Goal: Task Accomplishment & Management: Complete application form

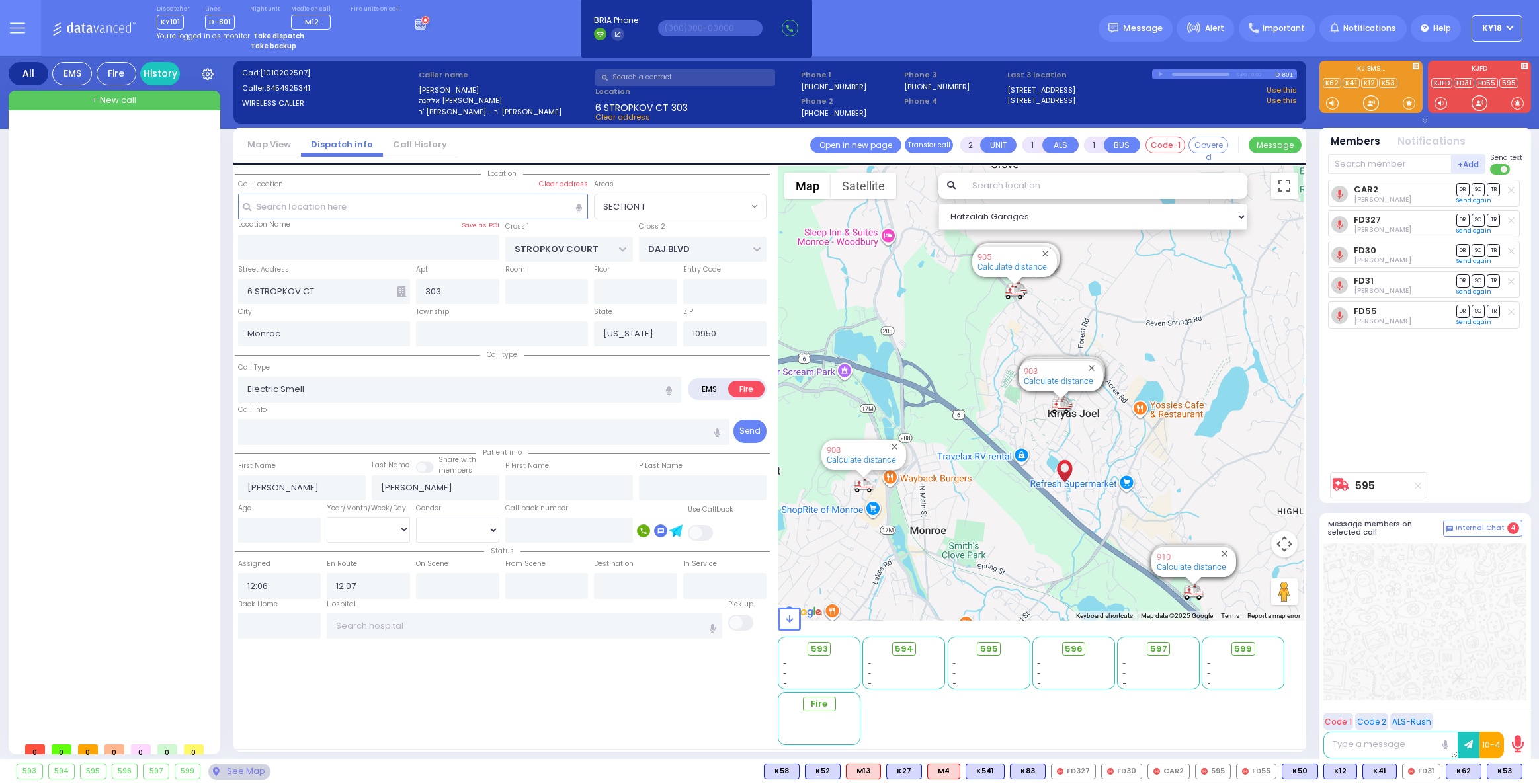
select select "SECTION 1"
select select
click at [415, 22] on icon at bounding box center [422, 22] width 15 height 15
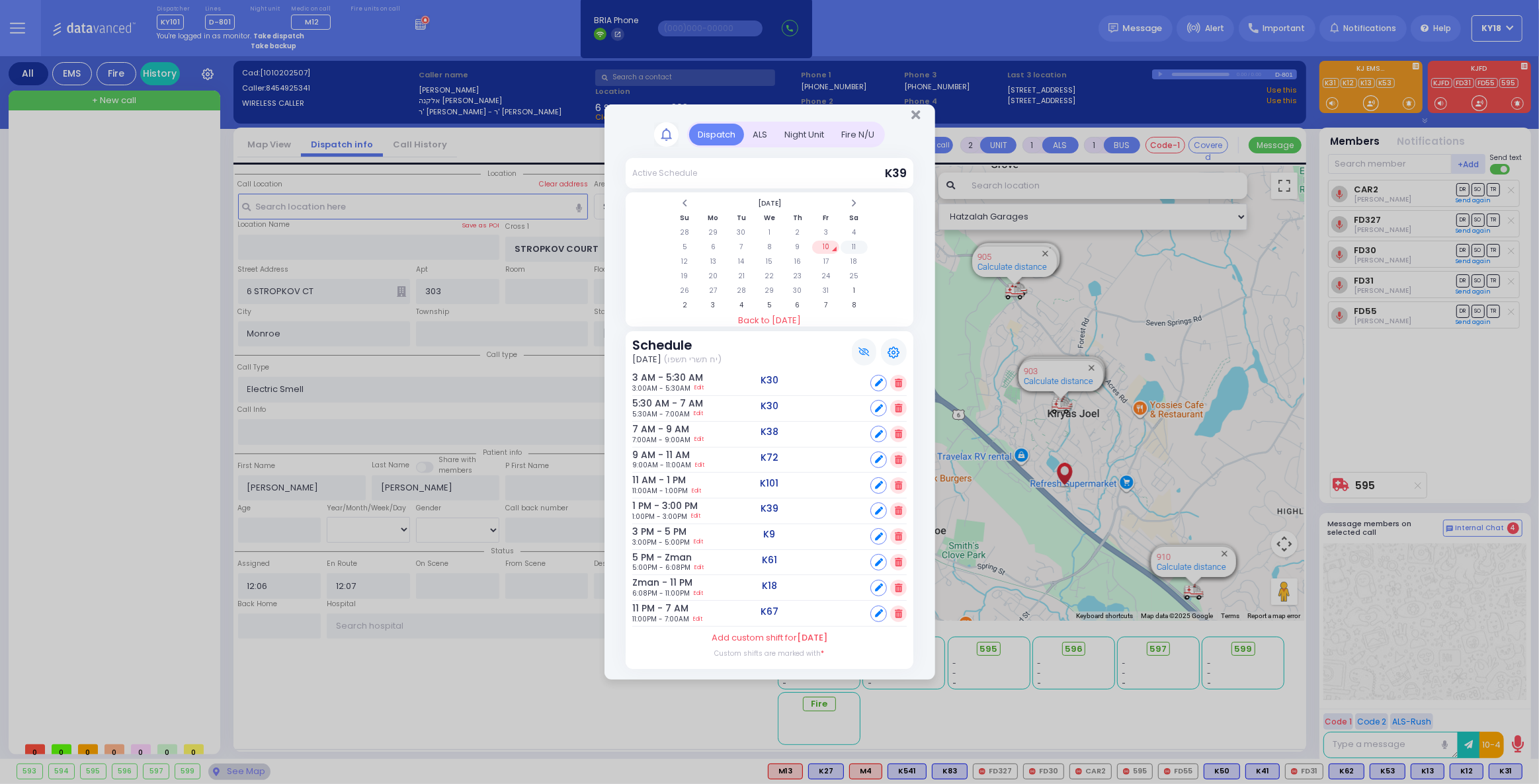
click at [855, 252] on td "11" at bounding box center [854, 247] width 27 height 13
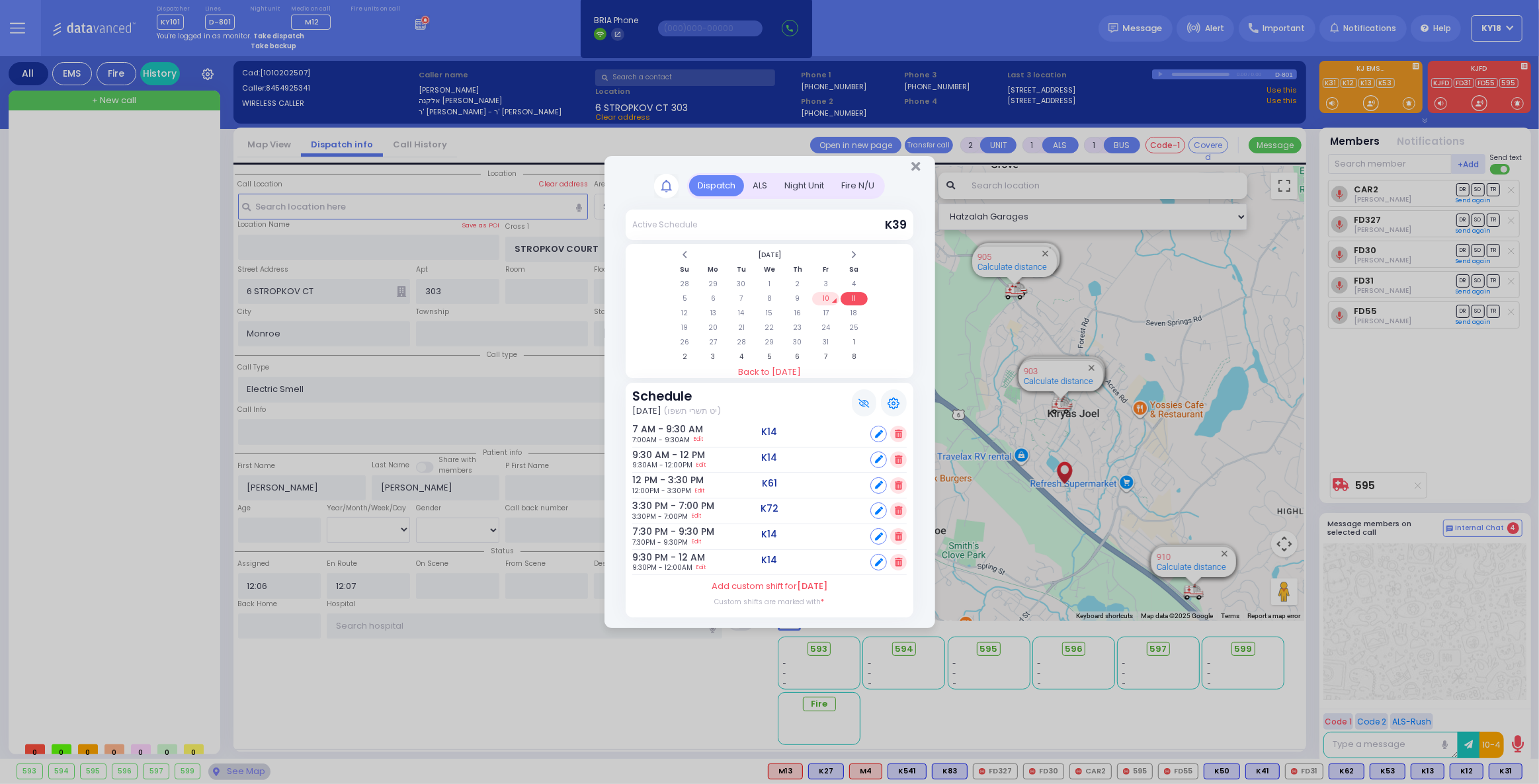
click at [864, 185] on div "Fire N/U" at bounding box center [858, 185] width 50 height 22
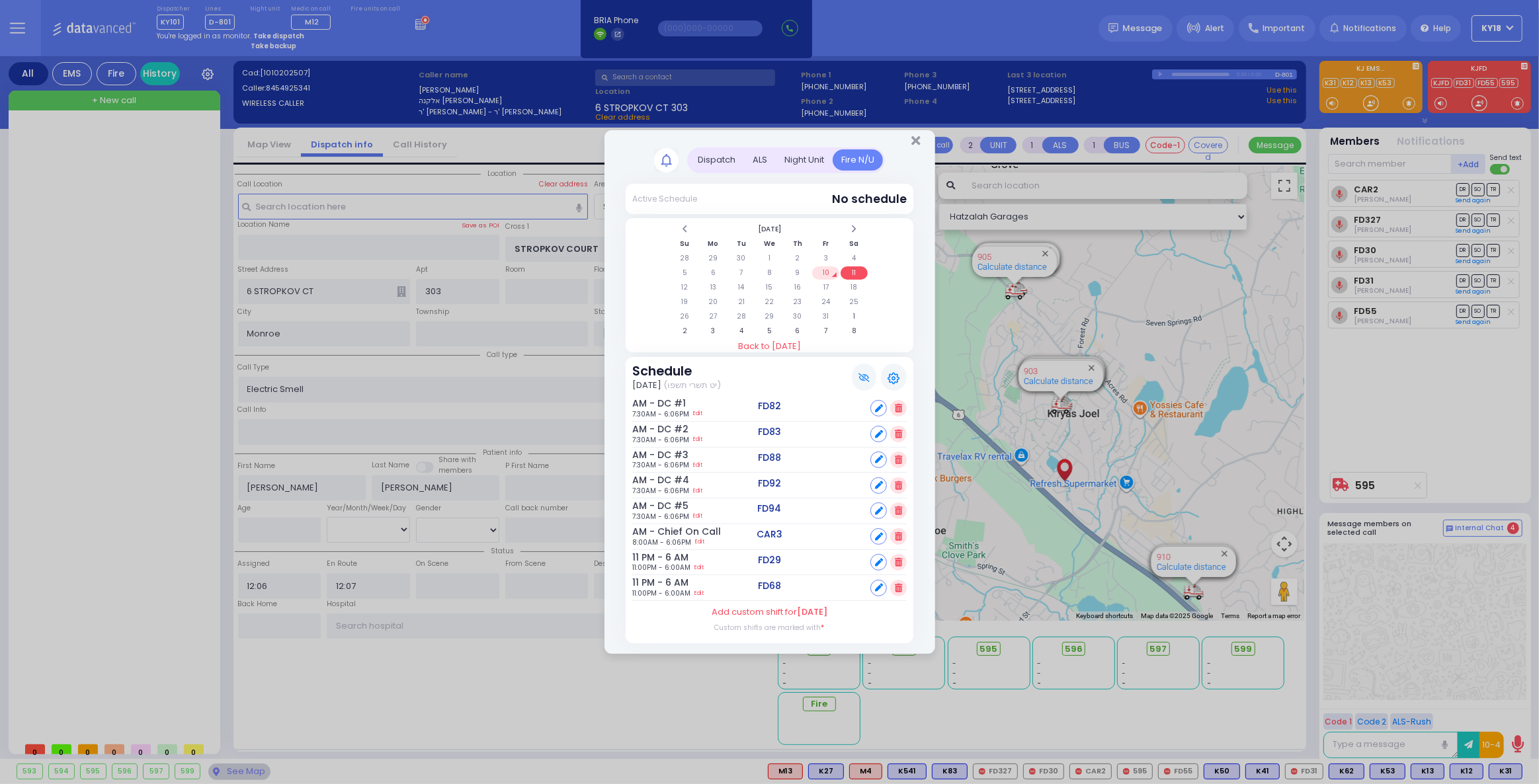
click at [845, 277] on td "11" at bounding box center [854, 272] width 27 height 13
click at [820, 275] on td "10" at bounding box center [825, 272] width 27 height 13
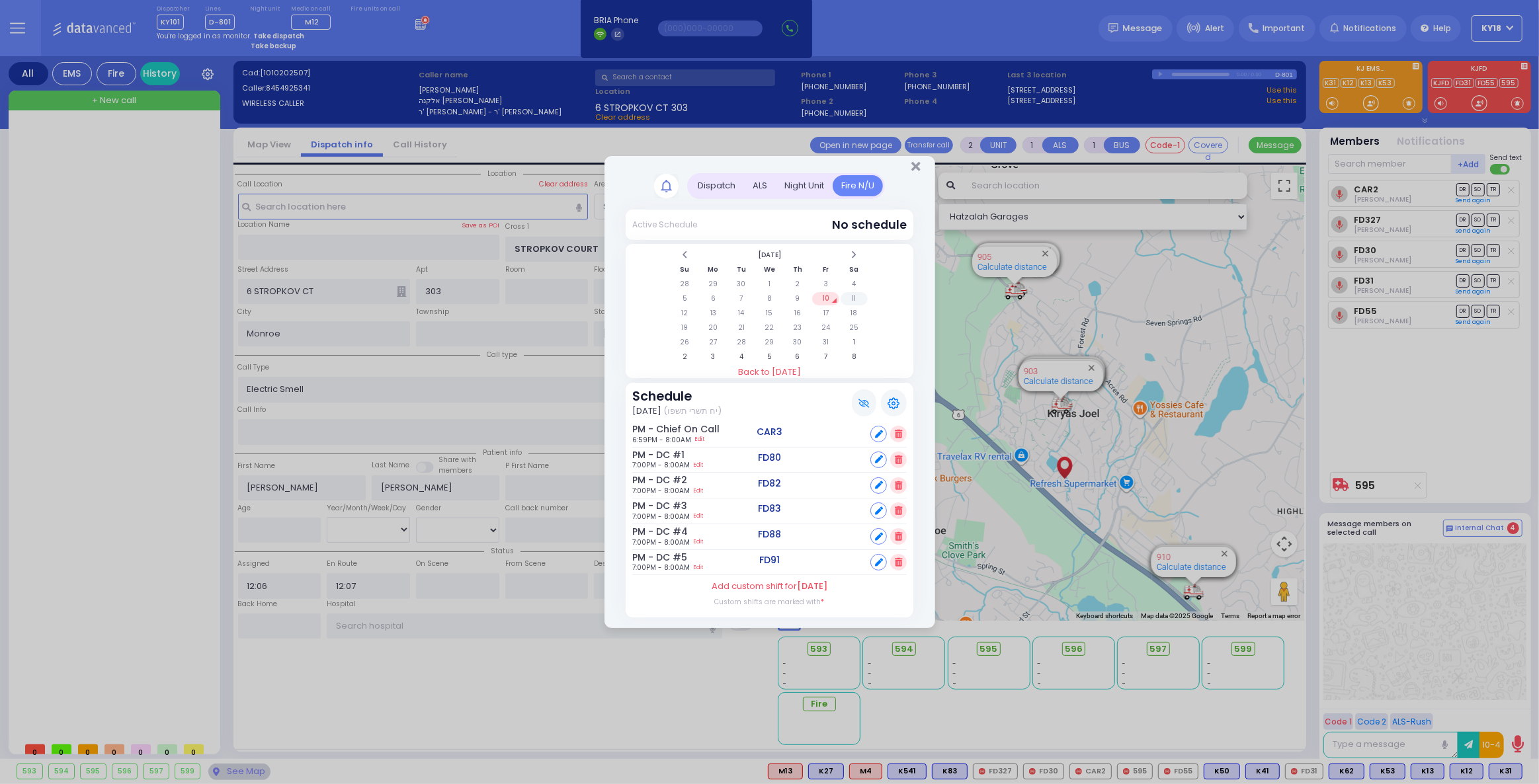
click at [854, 297] on td "11" at bounding box center [854, 298] width 27 height 13
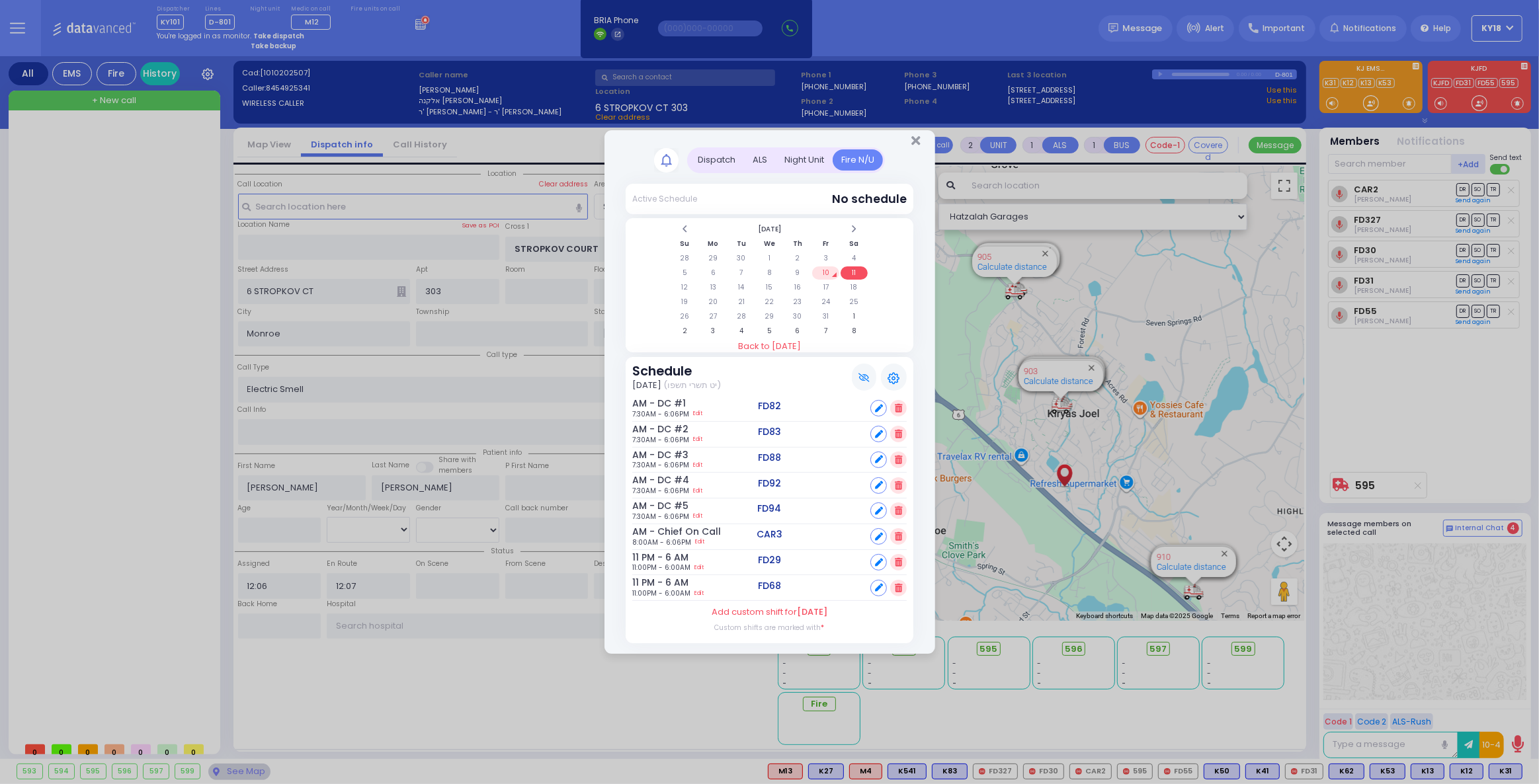
click at [815, 162] on div "Night Unit" at bounding box center [804, 160] width 57 height 22
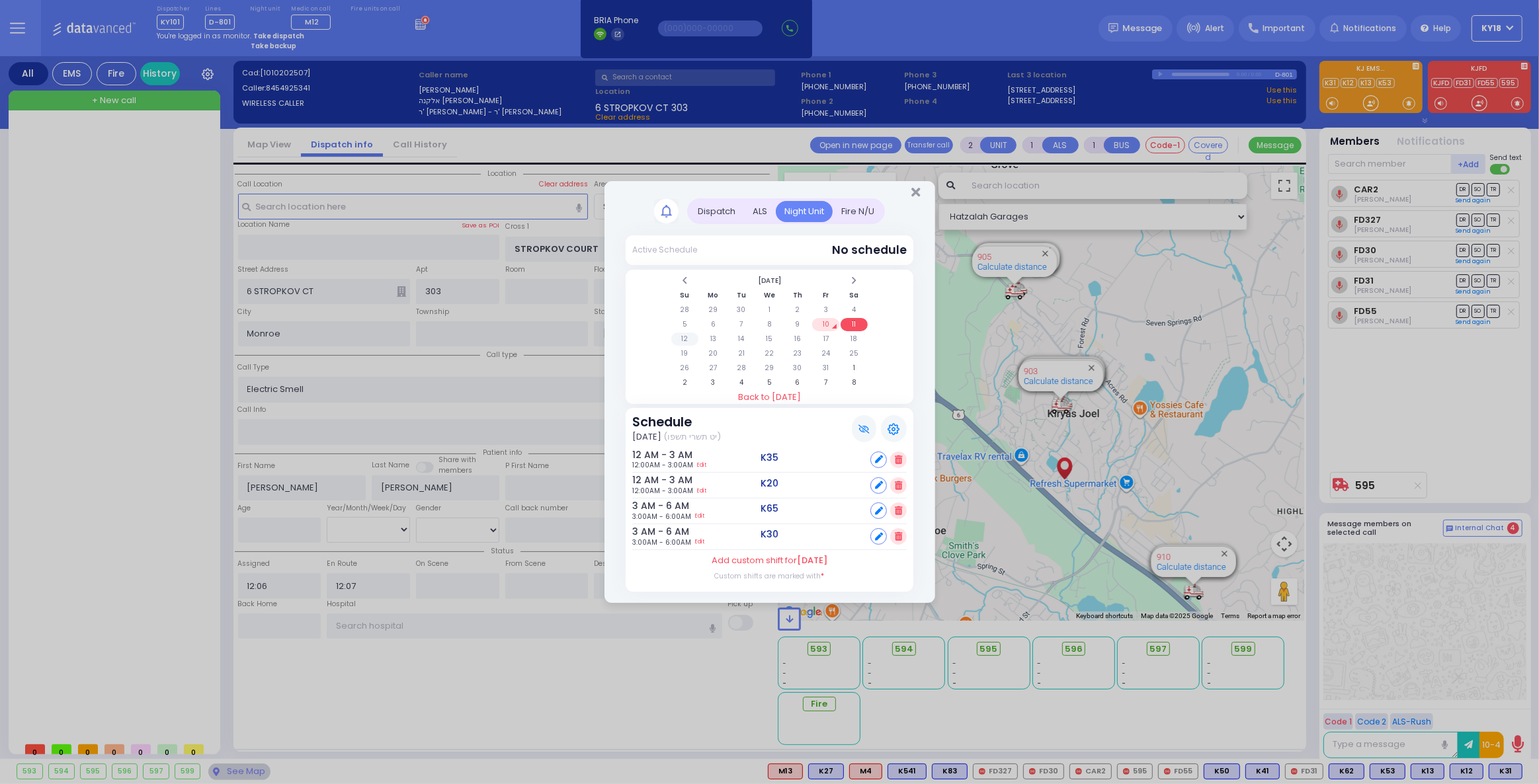
click at [689, 339] on td "12" at bounding box center [684, 339] width 27 height 13
drag, startPoint x: 879, startPoint y: 537, endPoint x: 868, endPoint y: 518, distance: 22.0
click at [879, 537] on icon at bounding box center [878, 537] width 8 height 8
select select
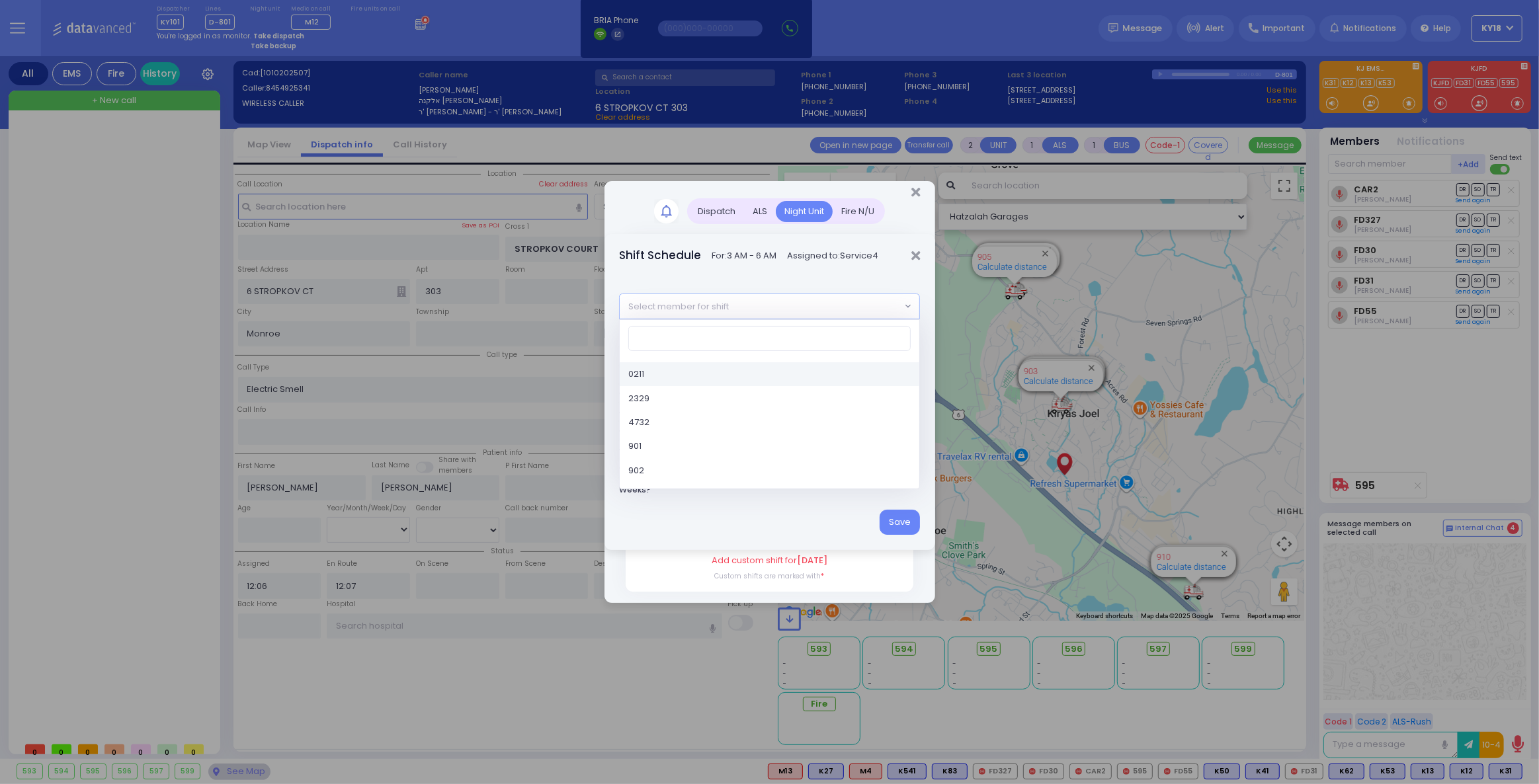
click at [812, 300] on span "Select member for shift" at bounding box center [760, 306] width 281 height 24
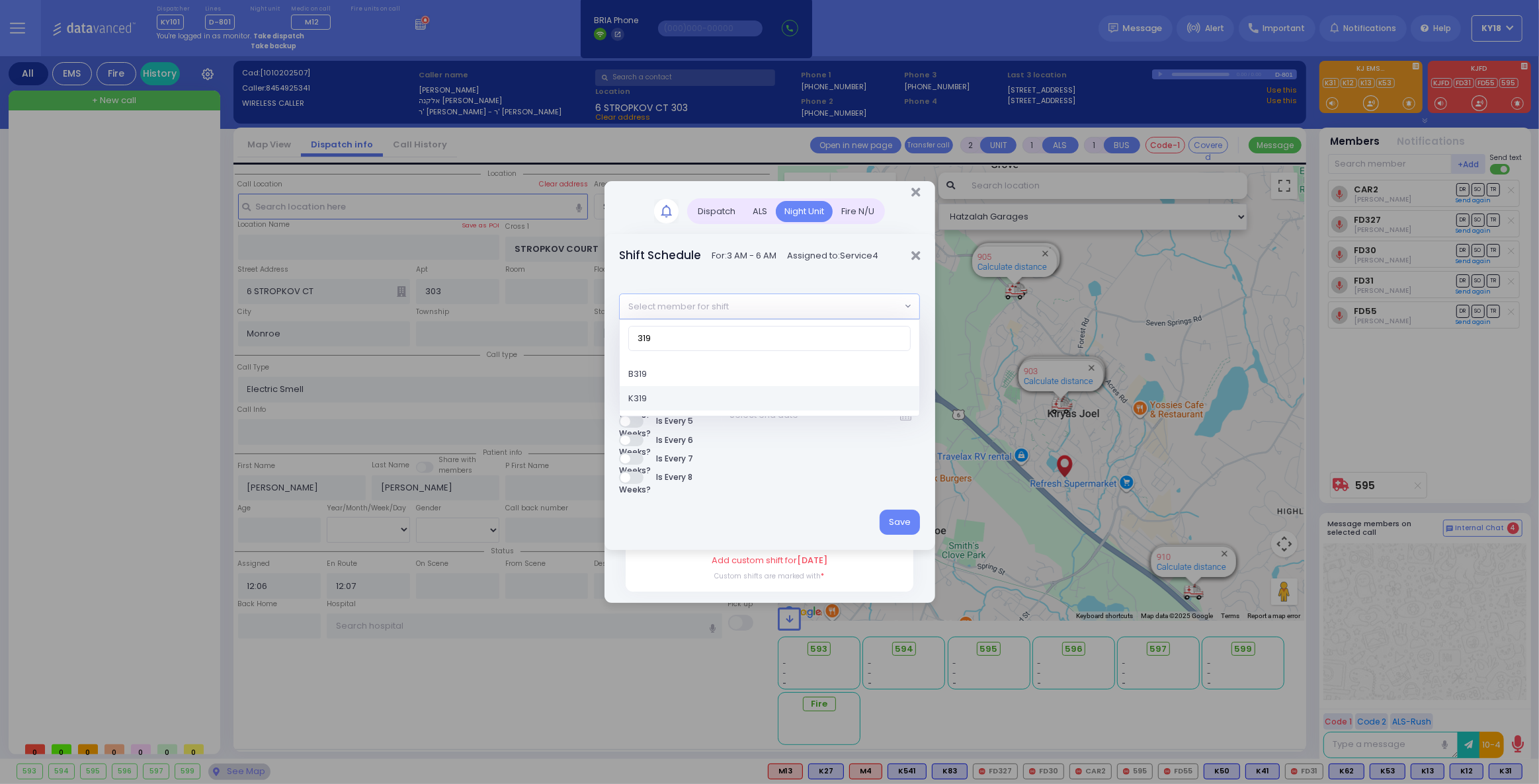
type input "319"
select select "3d41356d-d78c-979b-9a11-5342afad5463"
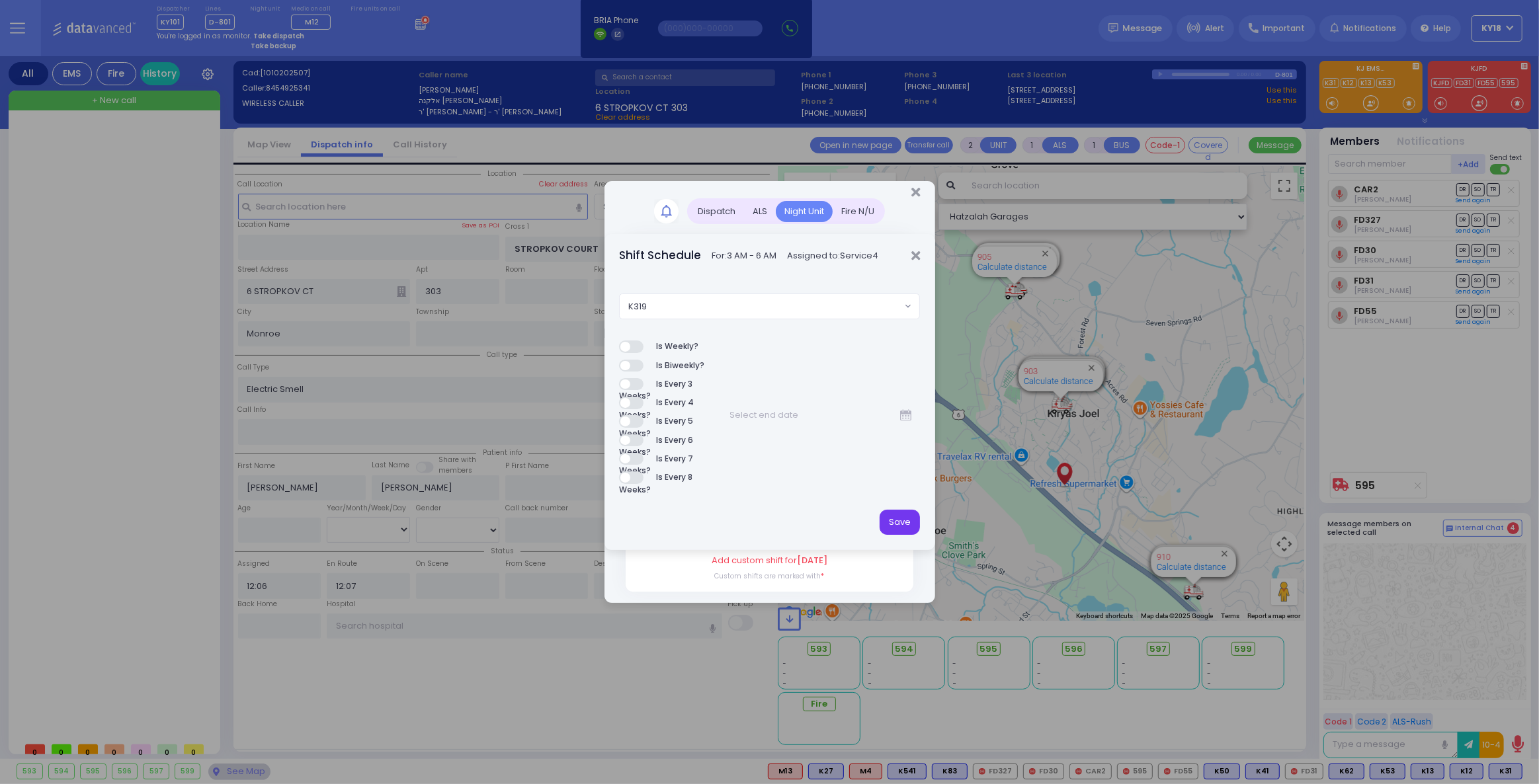
click at [899, 523] on button "Save" at bounding box center [900, 523] width 40 height 25
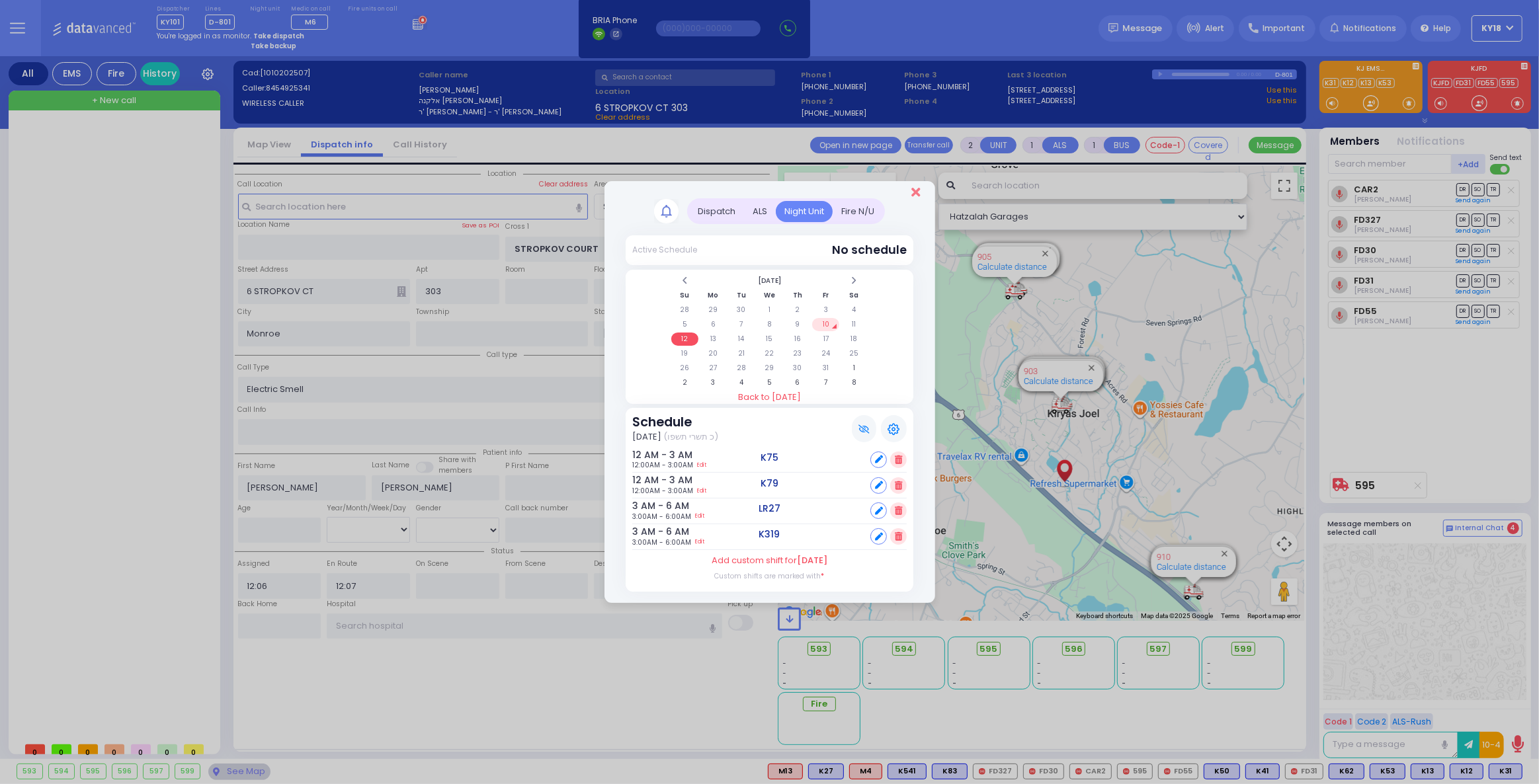
click at [914, 194] on icon "Close" at bounding box center [915, 192] width 8 height 13
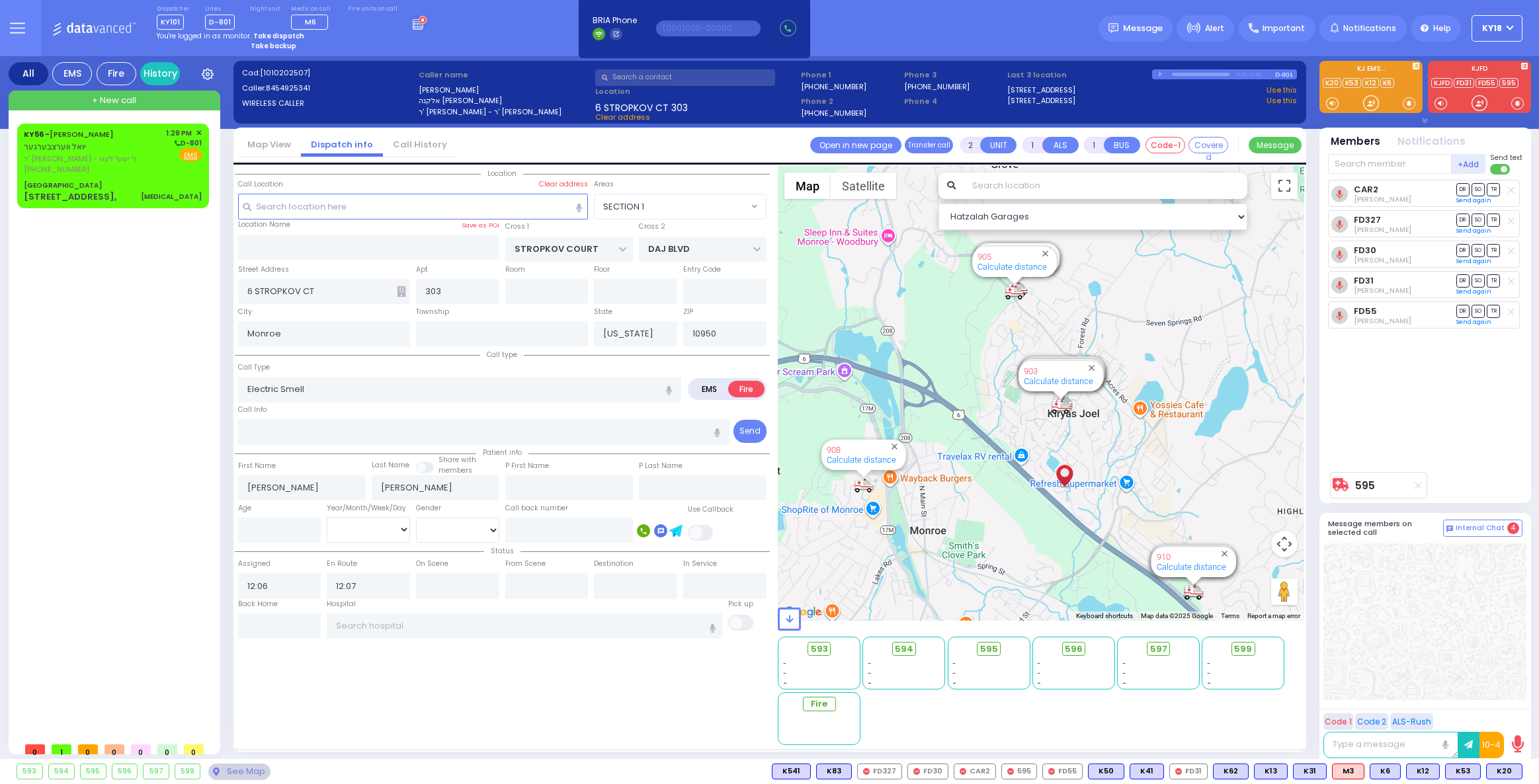
select select "SECTION 1"
select select
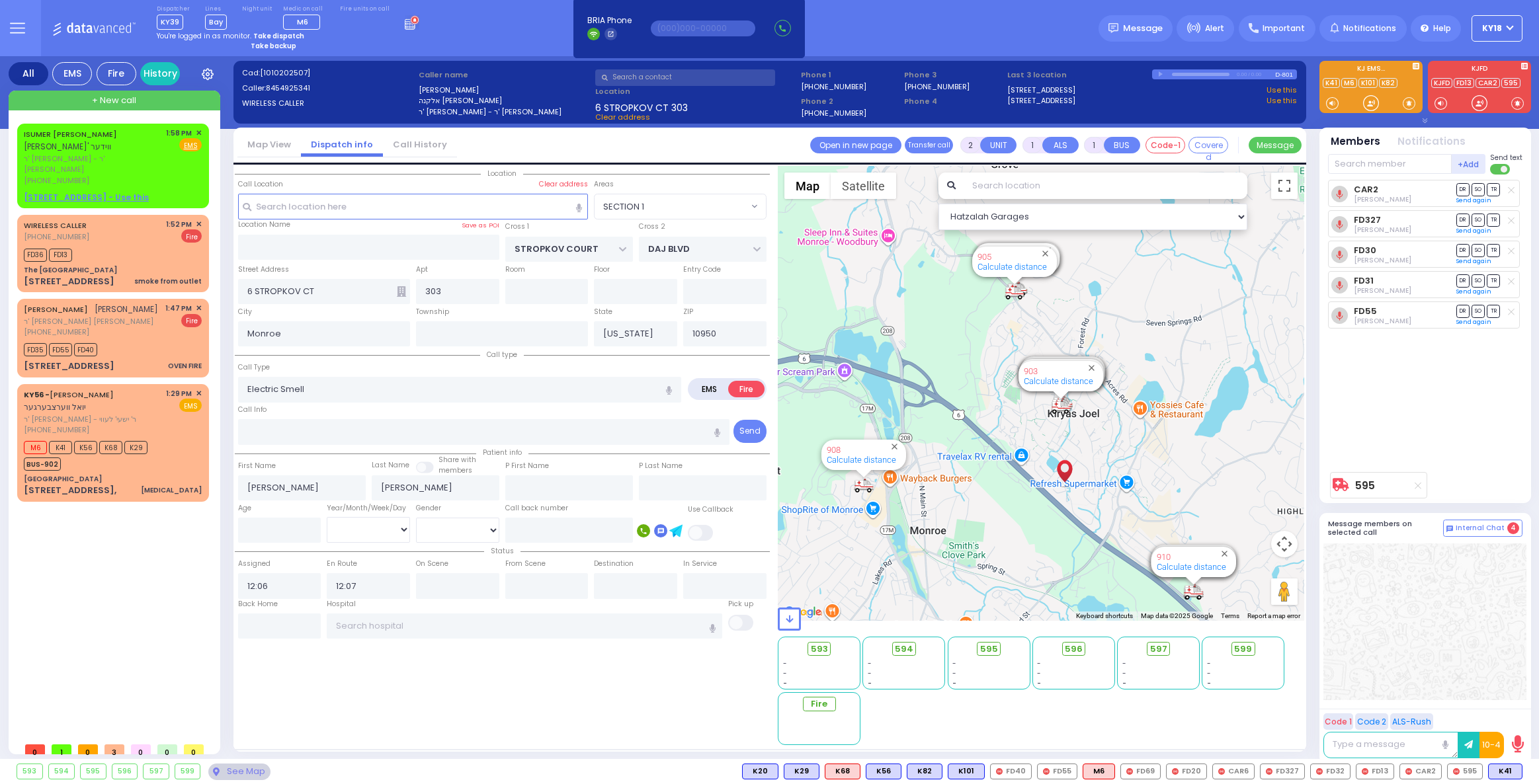
select select "SECTION 1"
select select
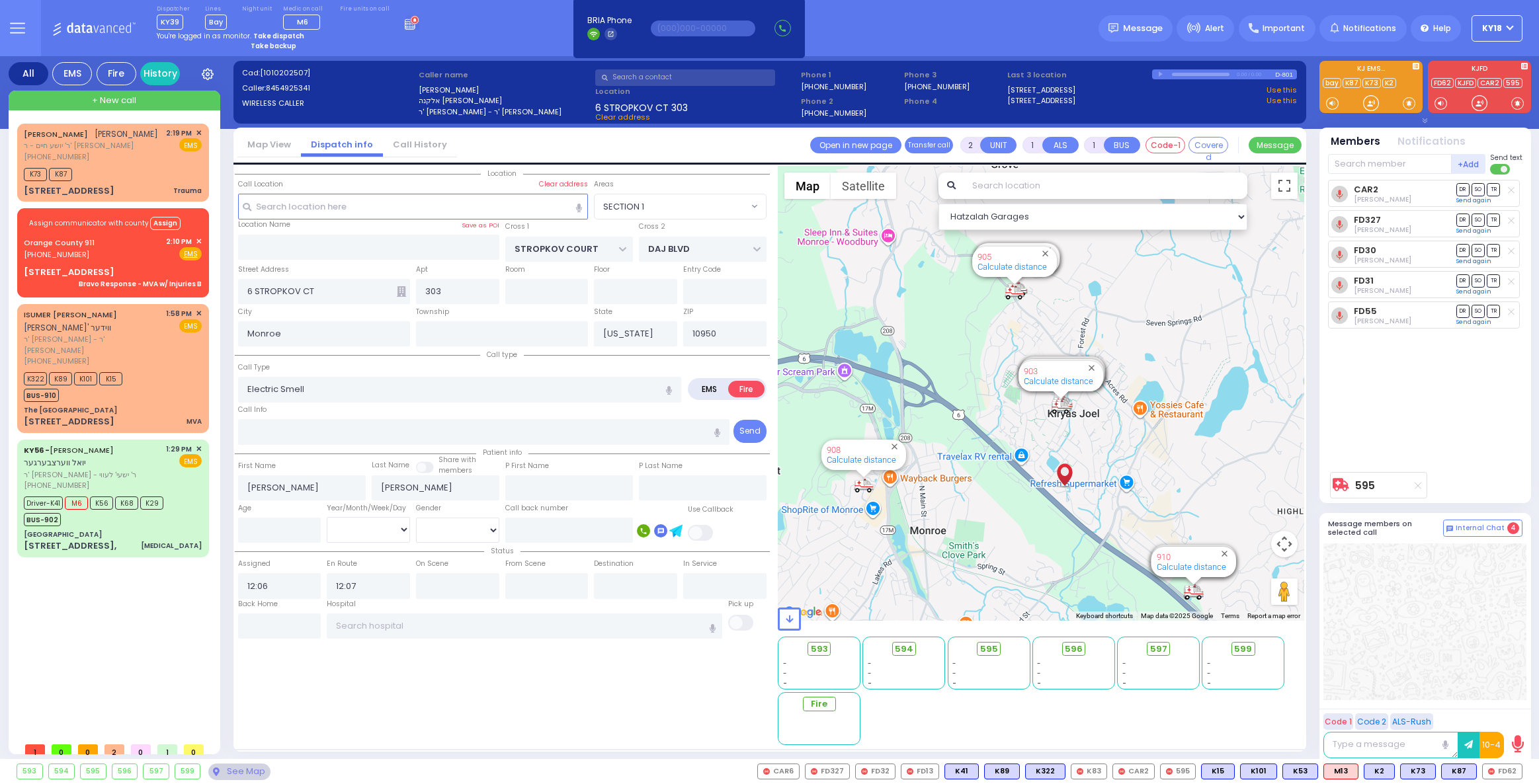
select select "SECTION 1"
select select
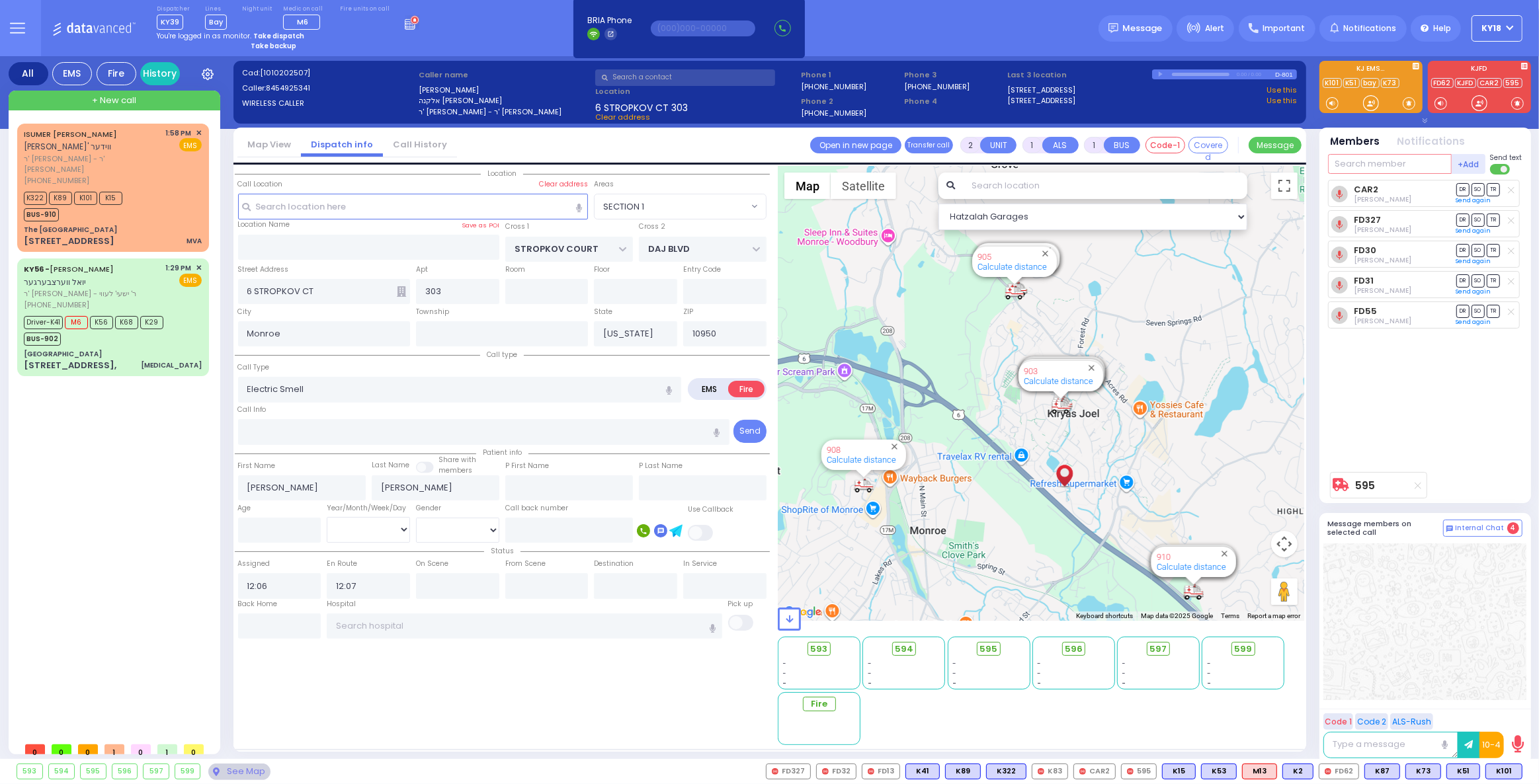
click at [1418, 163] on input "text" at bounding box center [1389, 164] width 123 height 20
type input "2"
type input "ky 26"
drag, startPoint x: 1360, startPoint y: 162, endPoint x: 1253, endPoint y: 199, distance: 113.2
click at [1253, 199] on div "All EMS Fire History Settings" at bounding box center [770, 410] width 1522 height 708
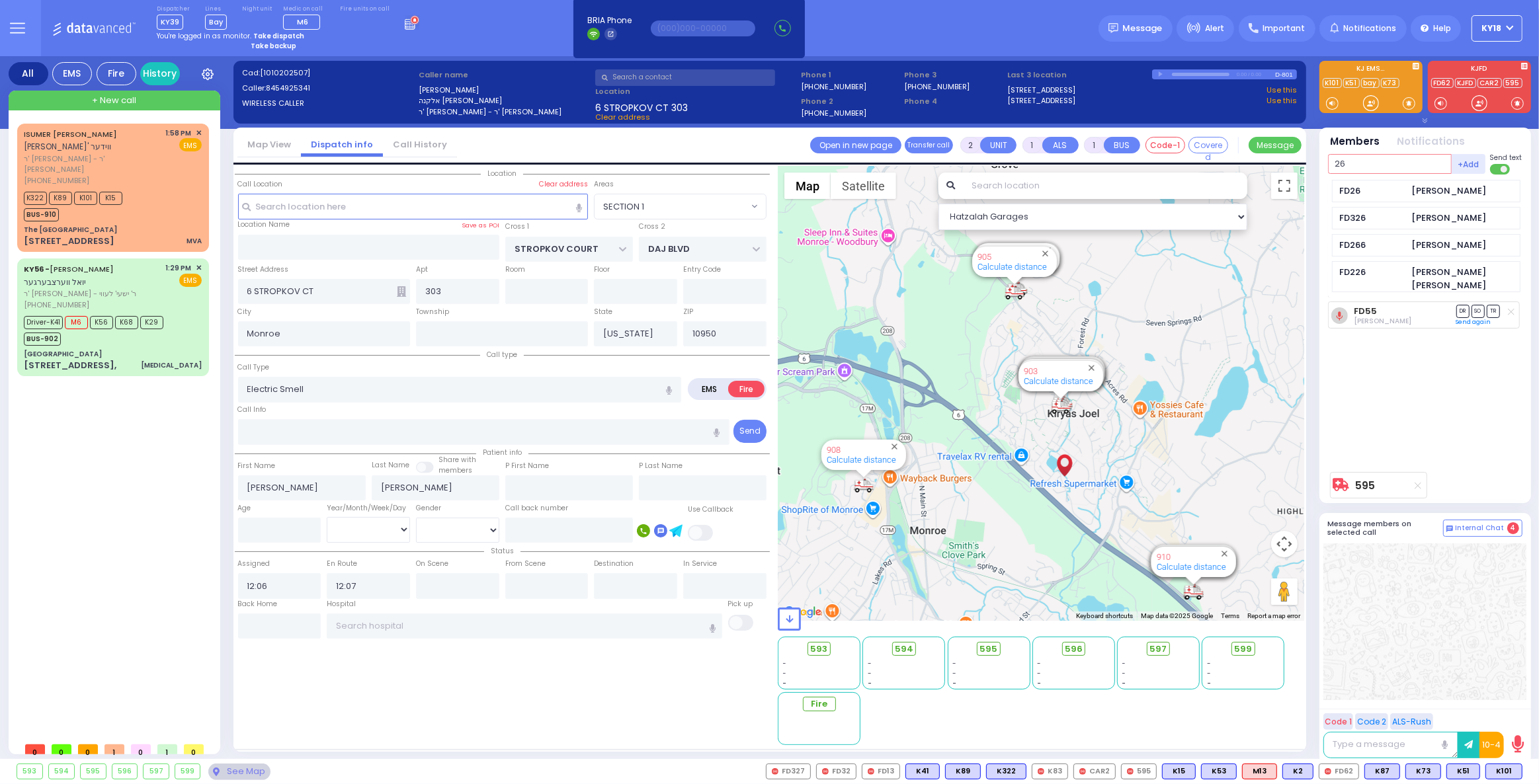
type input "2"
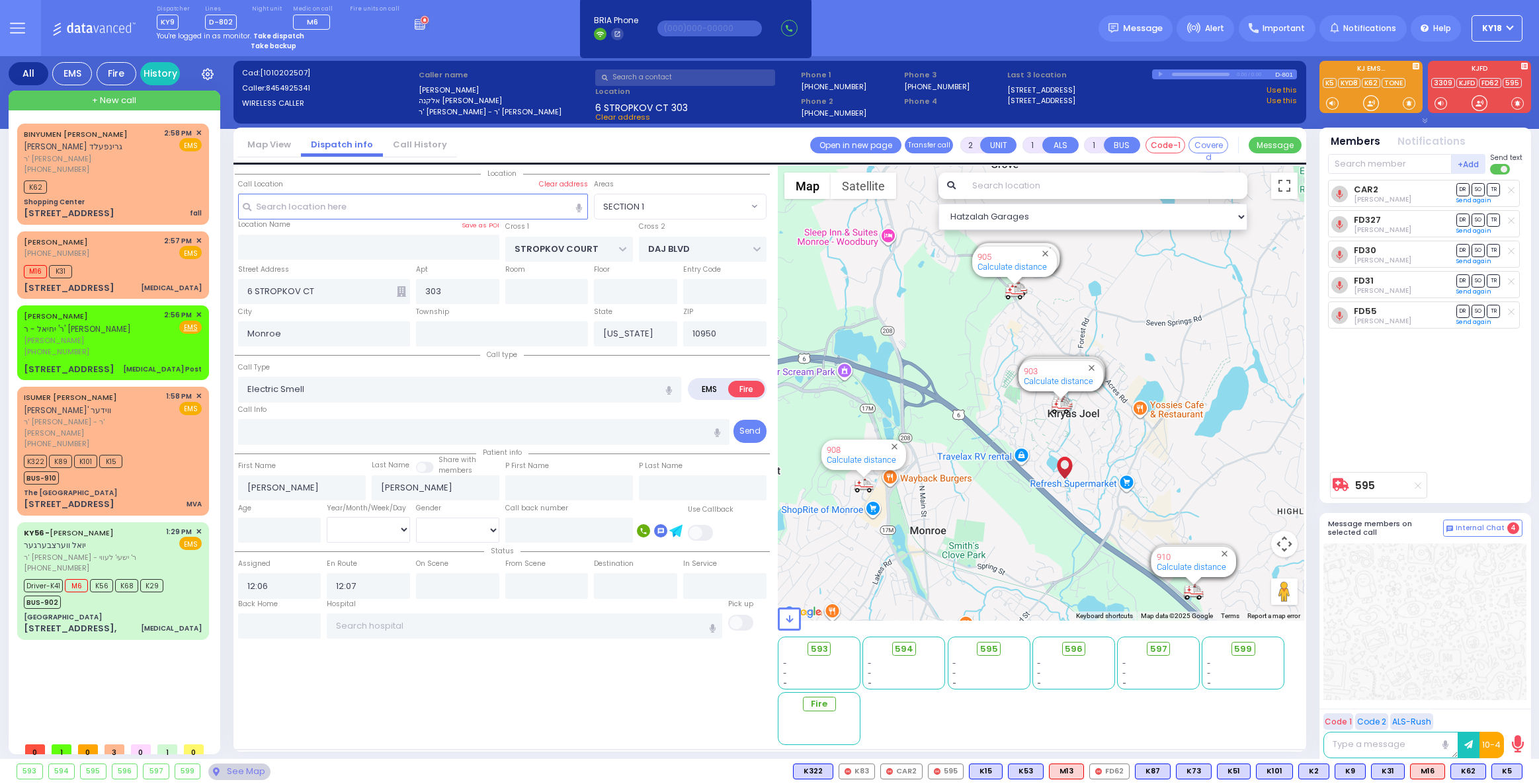
select select "SECTION 1"
select select
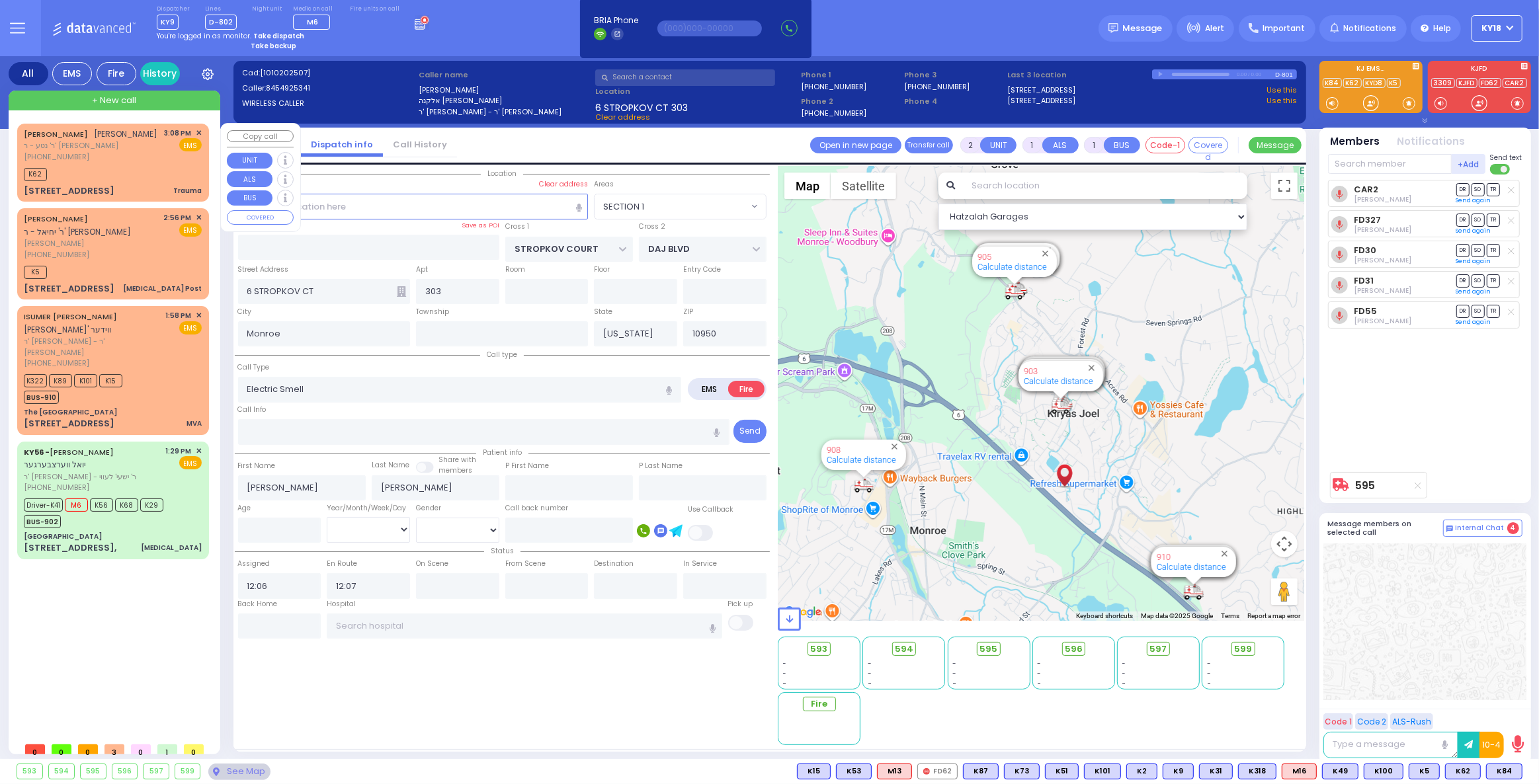
click at [119, 176] on div "JACOB ELYA ROTTENBERG יעקב אלי' ראטענבערג ר' נטע - ר' אפרים אביגדור היימאן (845…" at bounding box center [113, 162] width 187 height 74
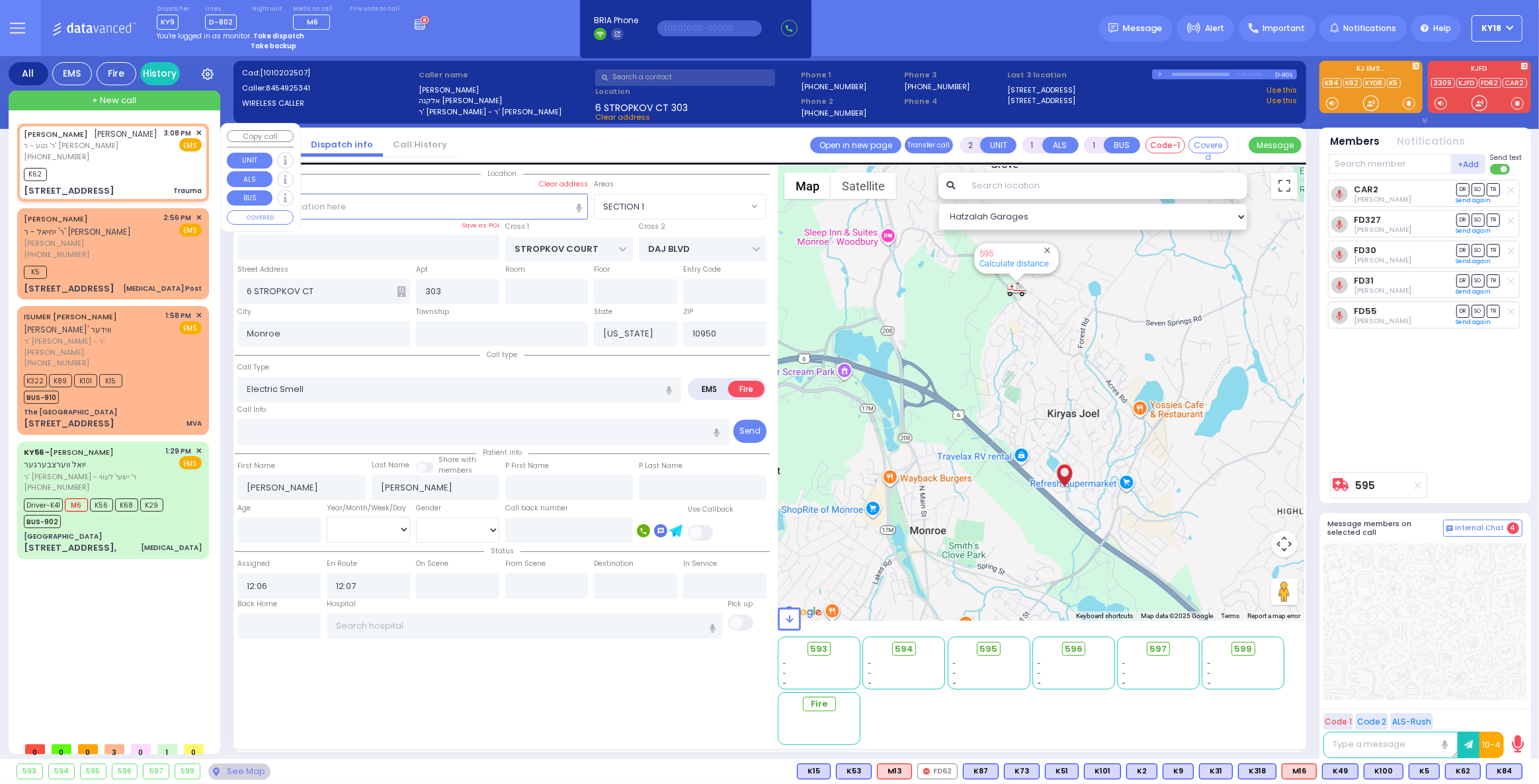
type input "0"
select select
type input "Trauma"
radio input "true"
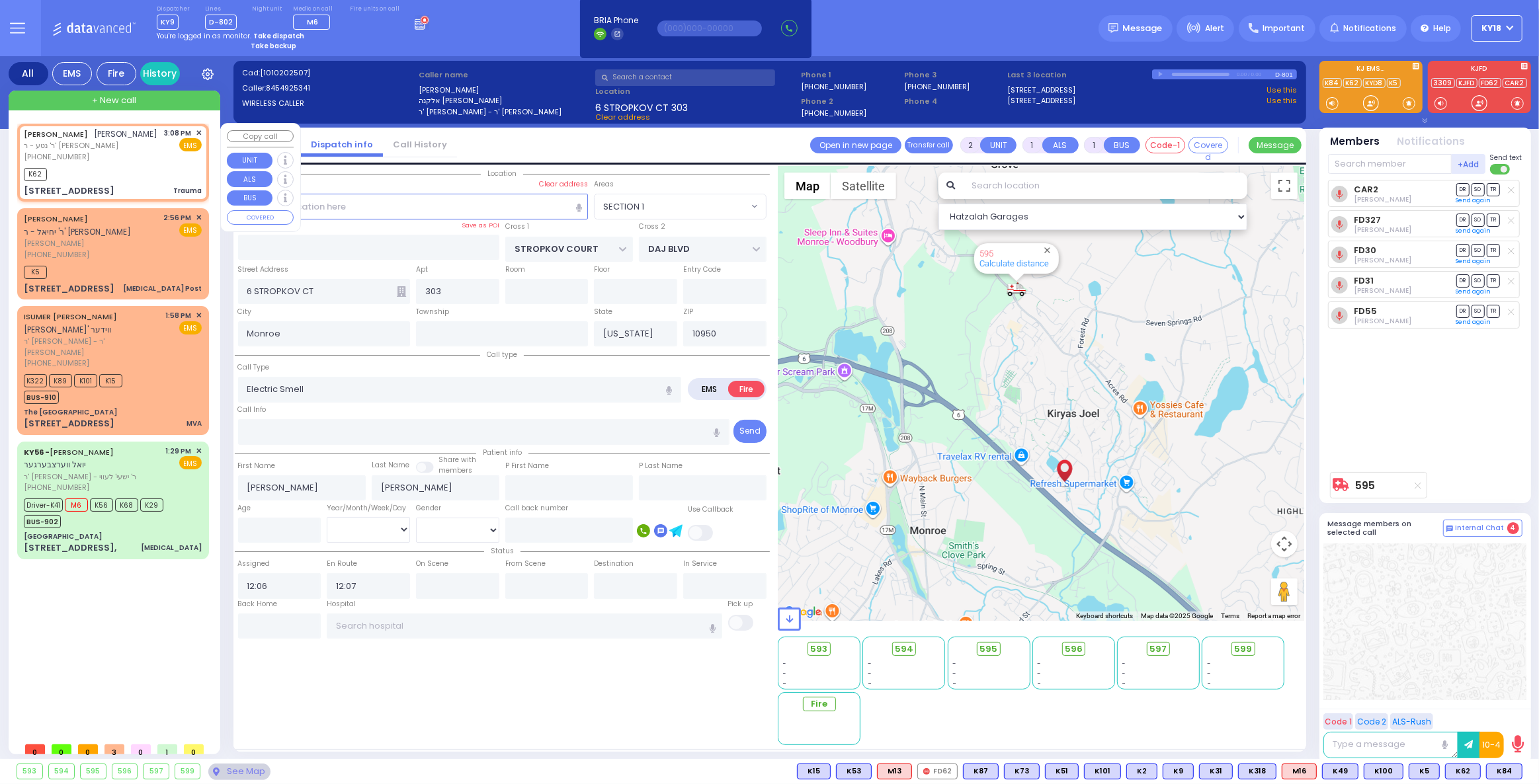
type input "JACOB ELYA"
type input "ROTTENBERG"
select select
type input "15:08"
type input "15:10"
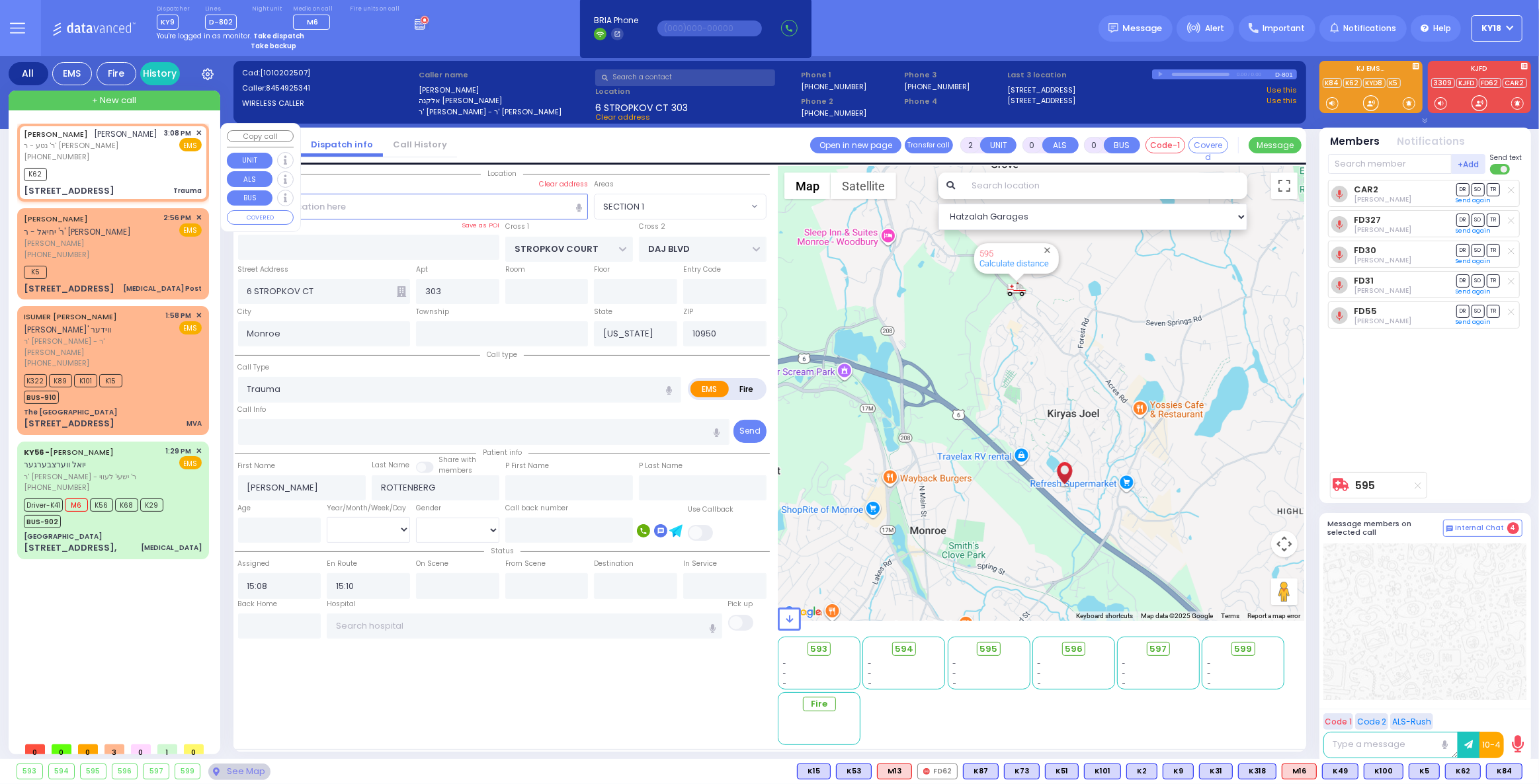
type input "CHEVRON RD"
type input "SEVEN SPRINGS MOUNTAIN RD"
type input "21 Rovna Court"
type input "312"
select select "Hatzalah Garages"
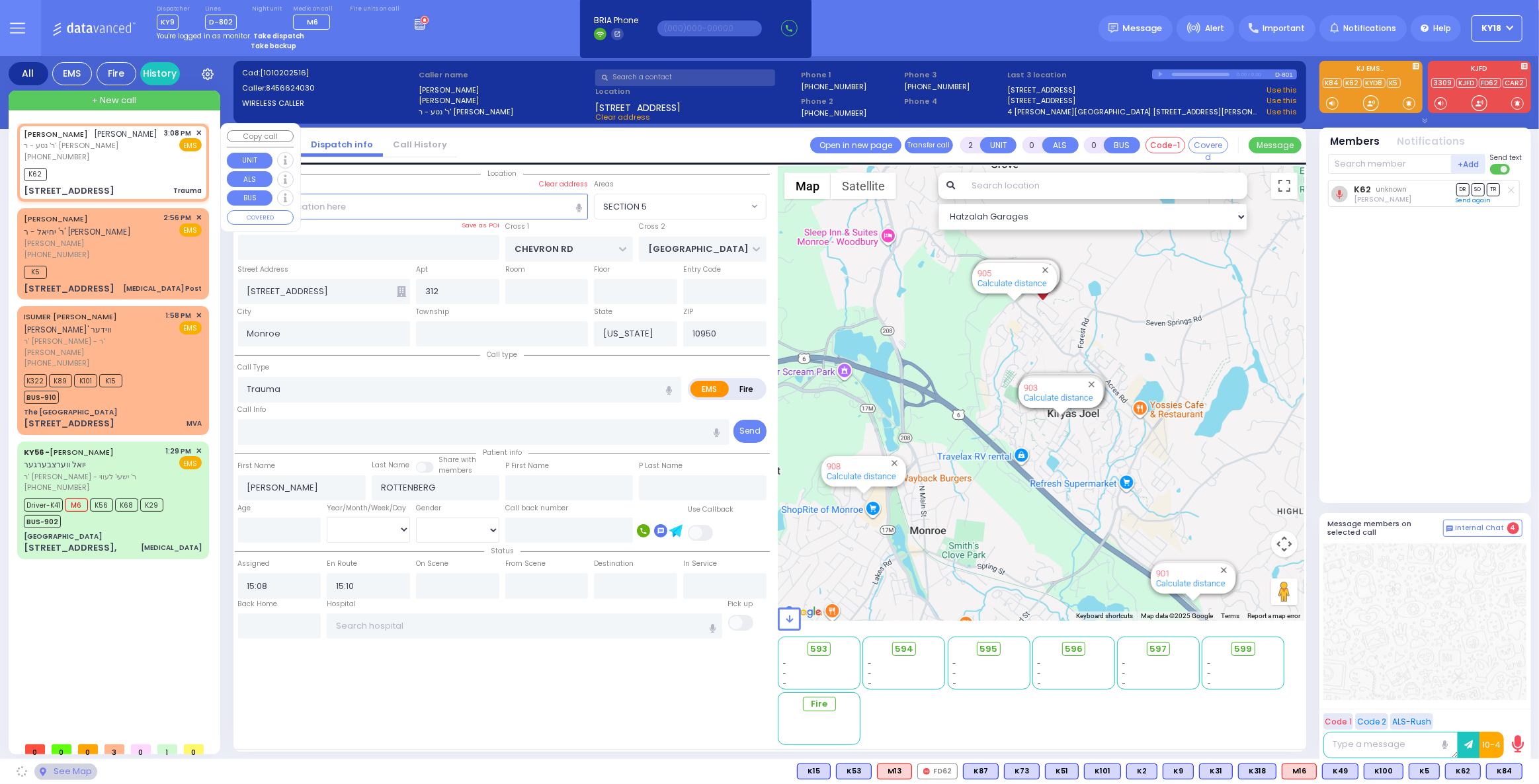
select select "SECTION 5"
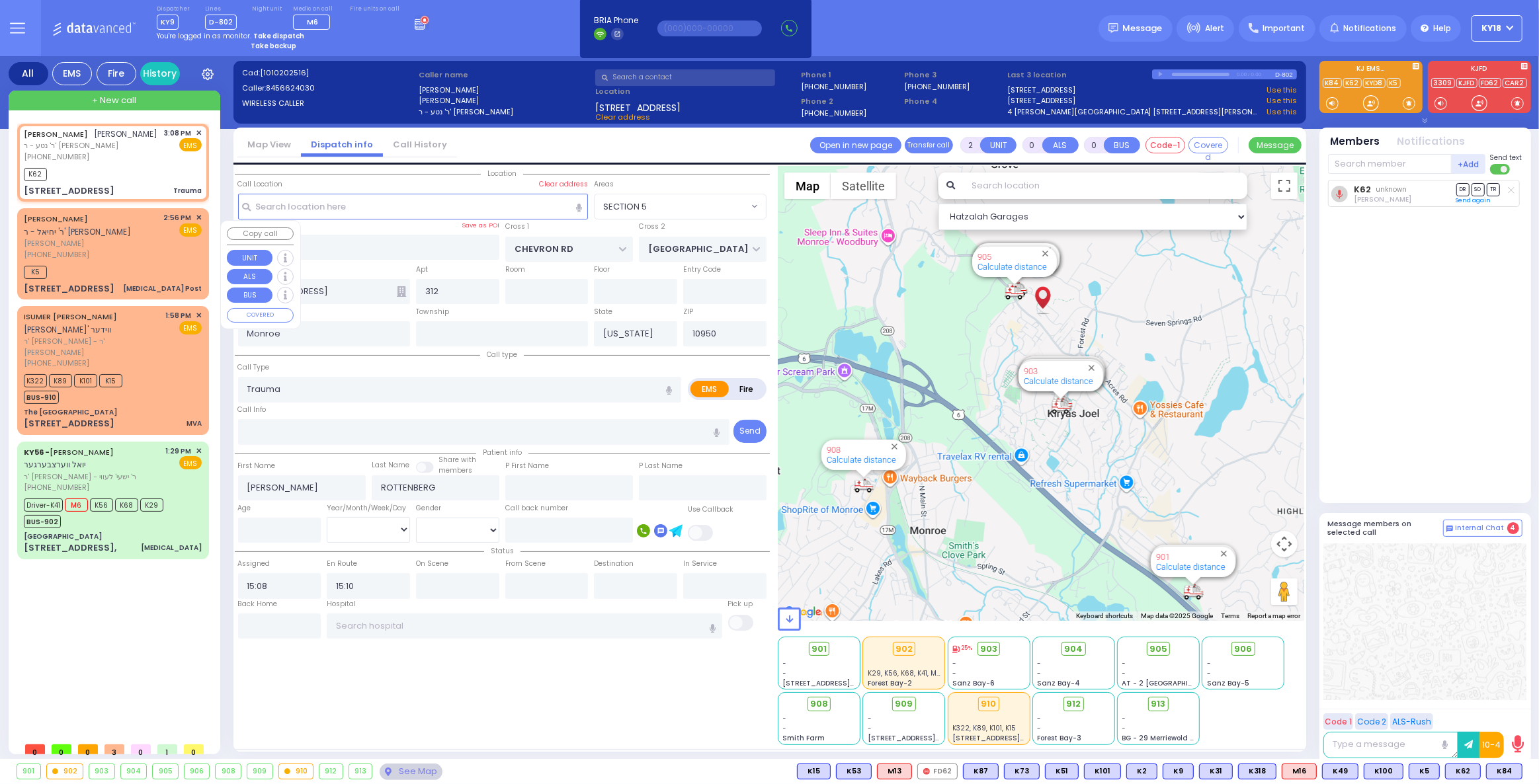
click at [91, 279] on div "K5" at bounding box center [112, 271] width 178 height 17
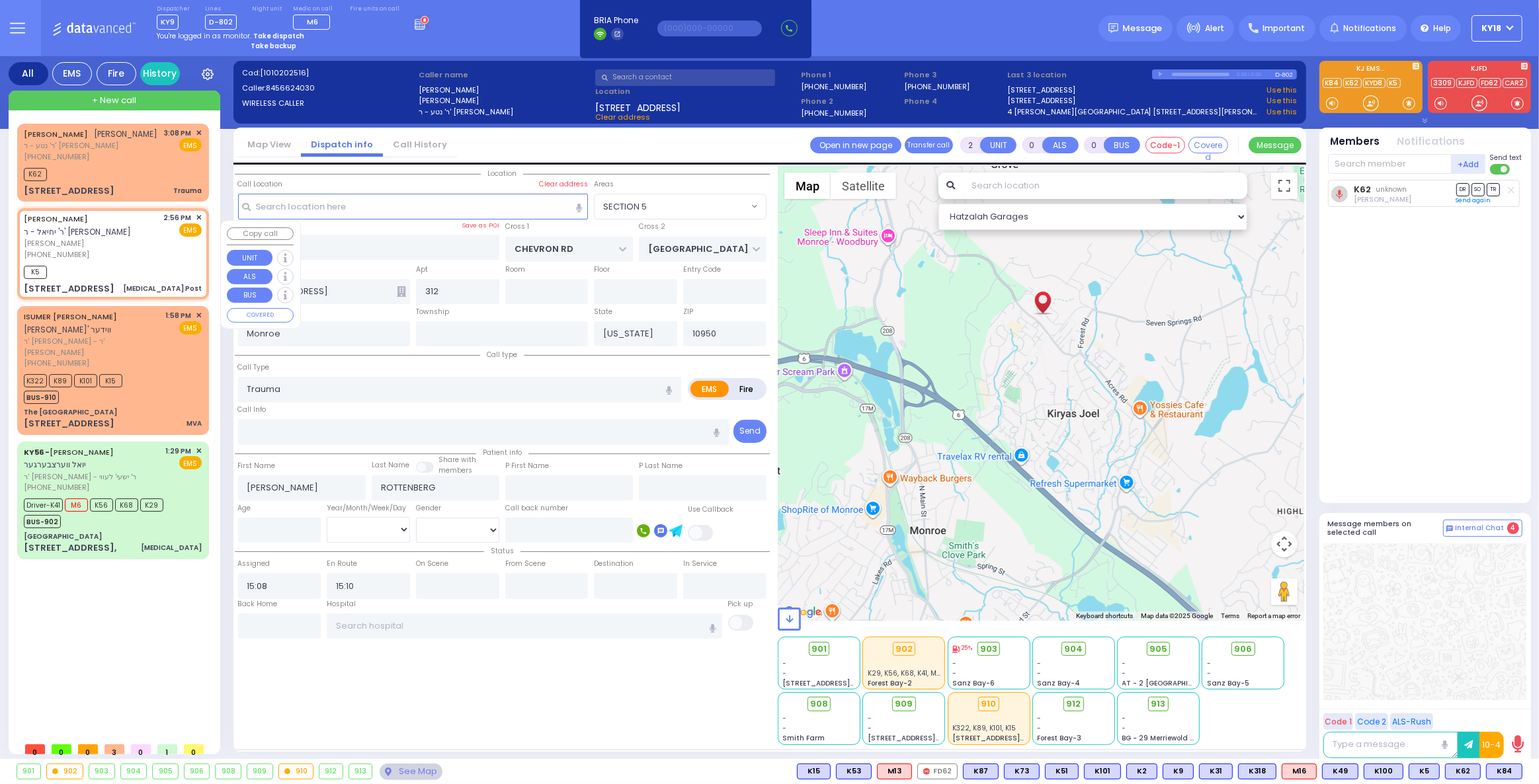
type input "1"
select select
type input "[MEDICAL_DATA] Post"
radio input "true"
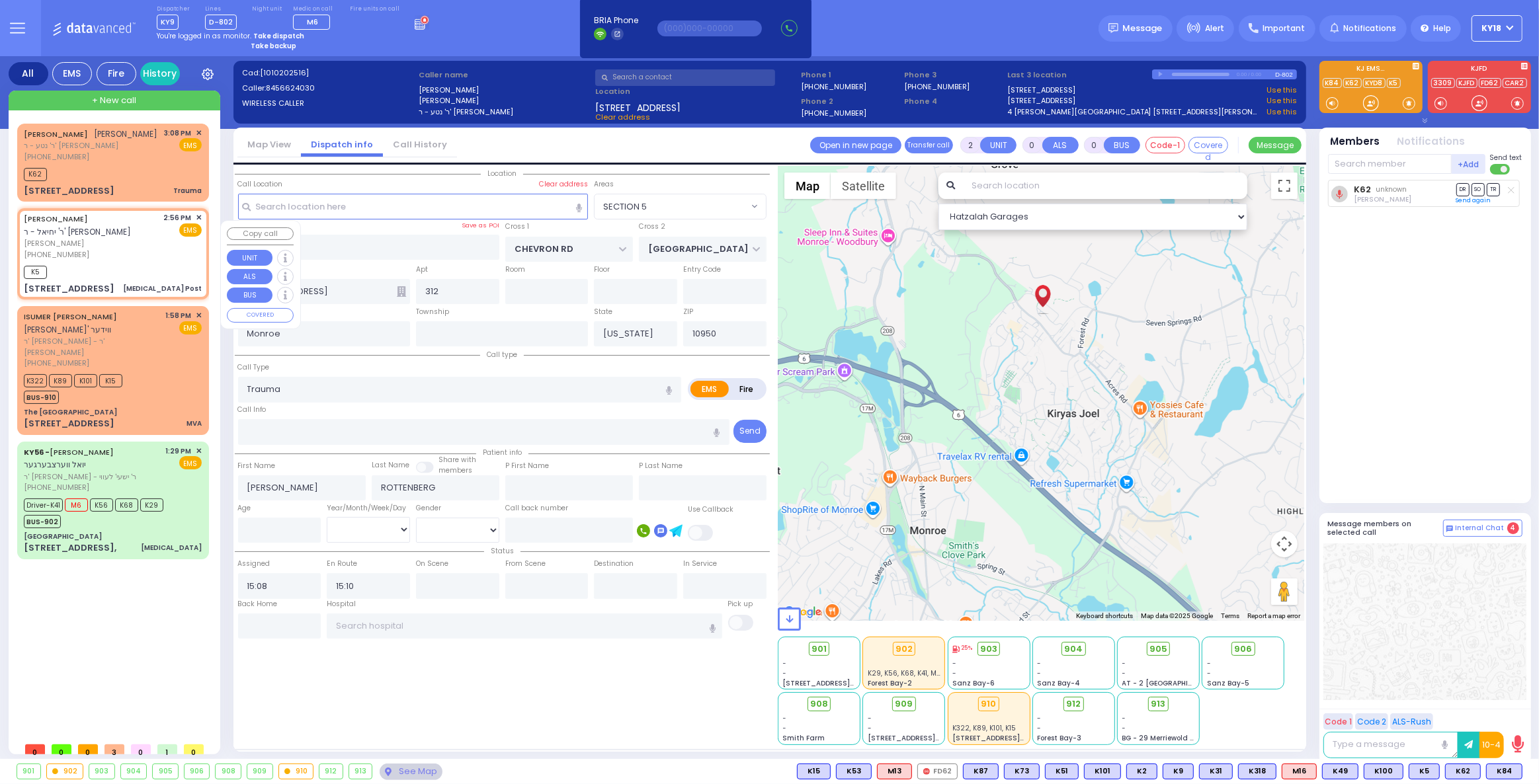
type input "YIDA"
type input "GUTTMAN"
select select
type input "14:56"
type input "15:00"
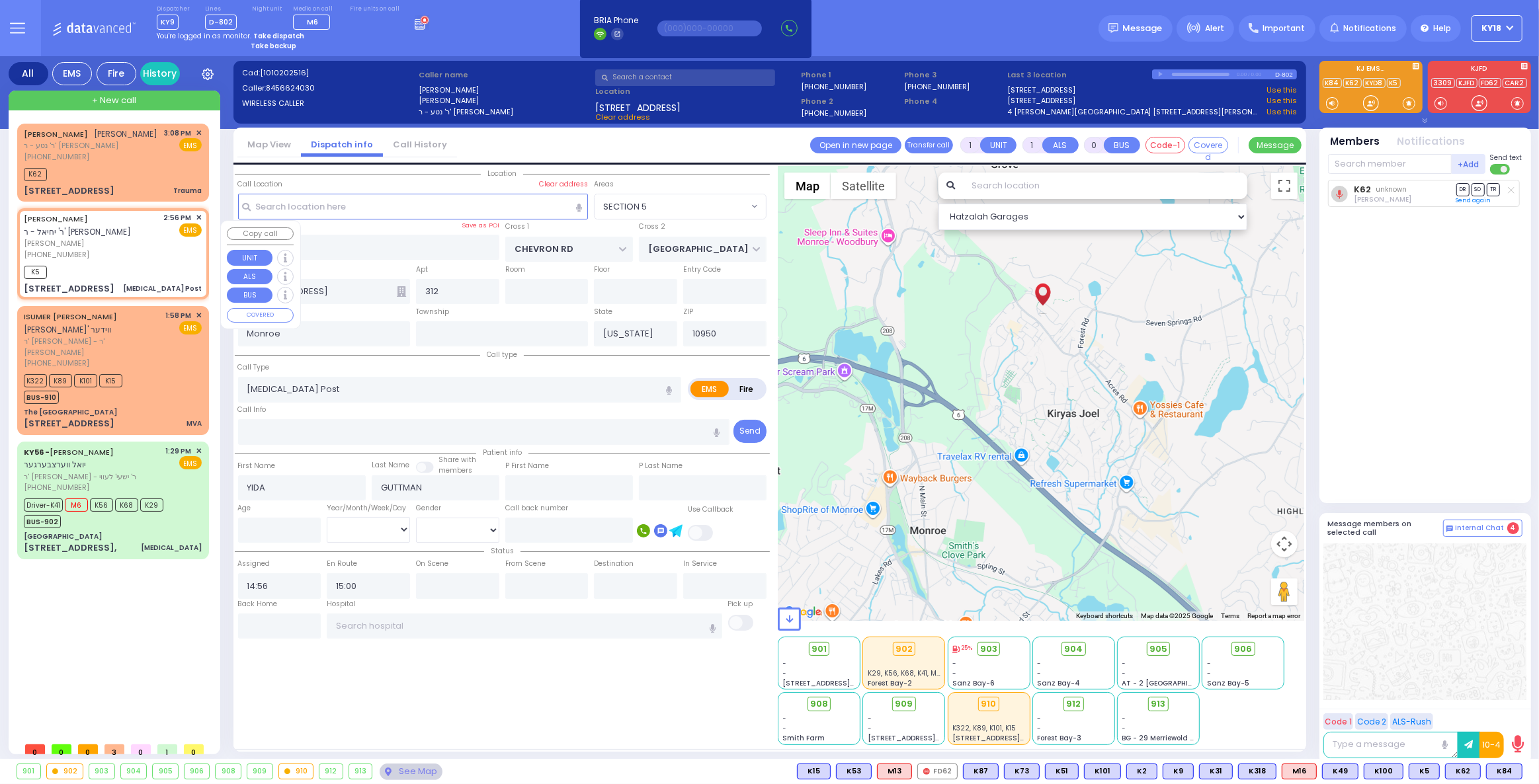
select select "Hatzalah Garages"
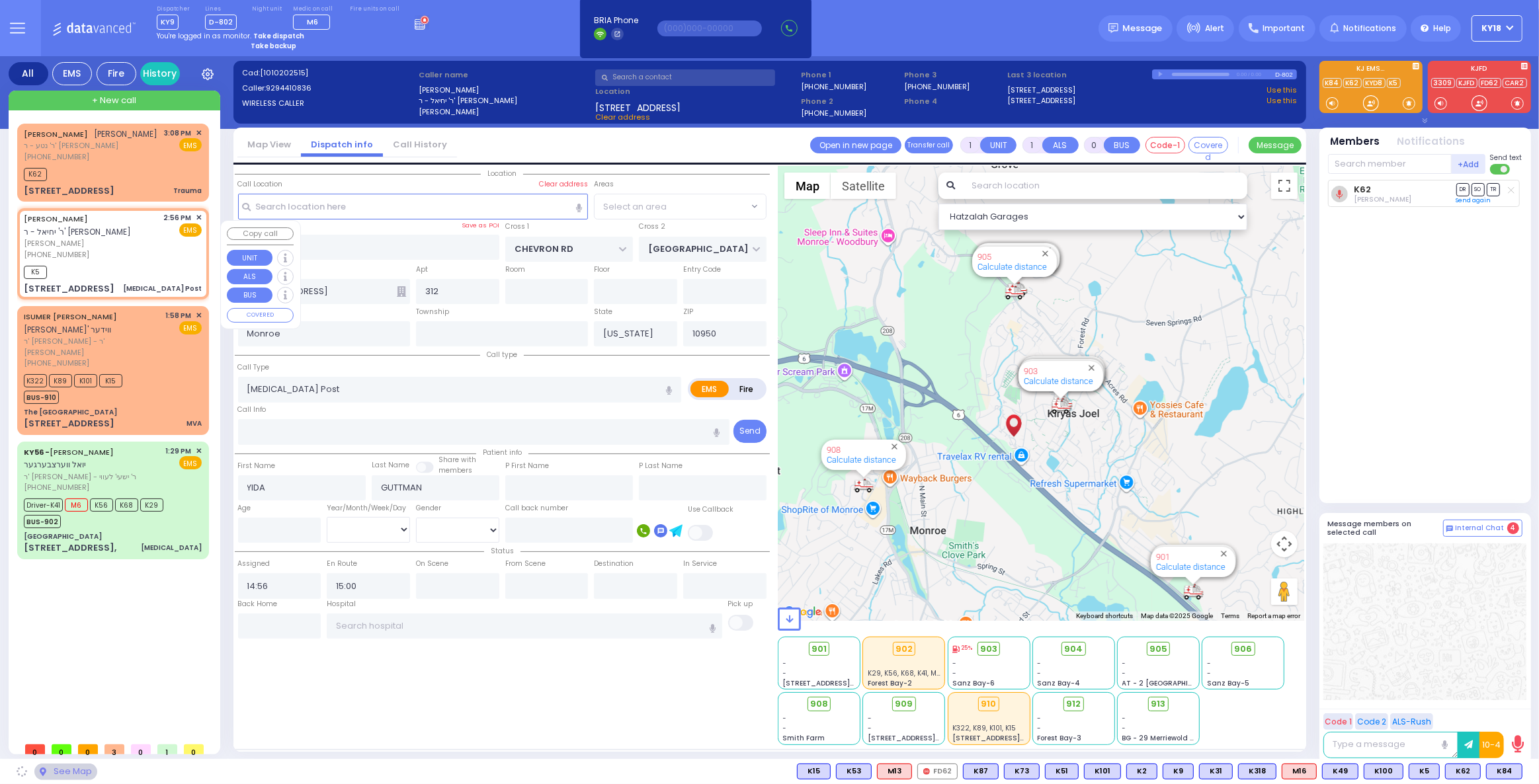
type input "D. A. WEIDER BLVD"
type input "FOREST RD"
type input "17 FOREST RD"
type input "111"
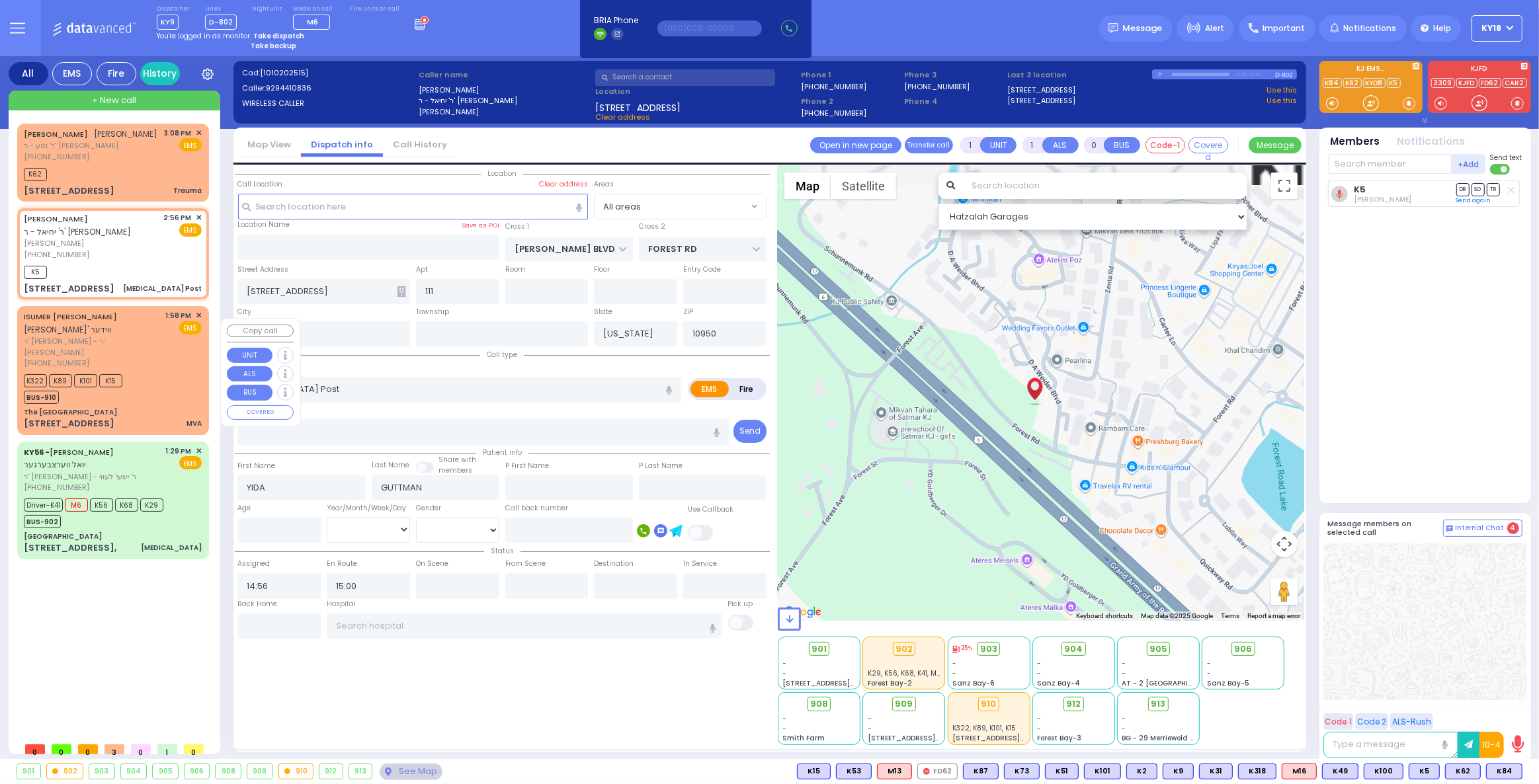
click at [132, 376] on div "K322 K89 K101 K15 BUS-910" at bounding box center [112, 387] width 178 height 33
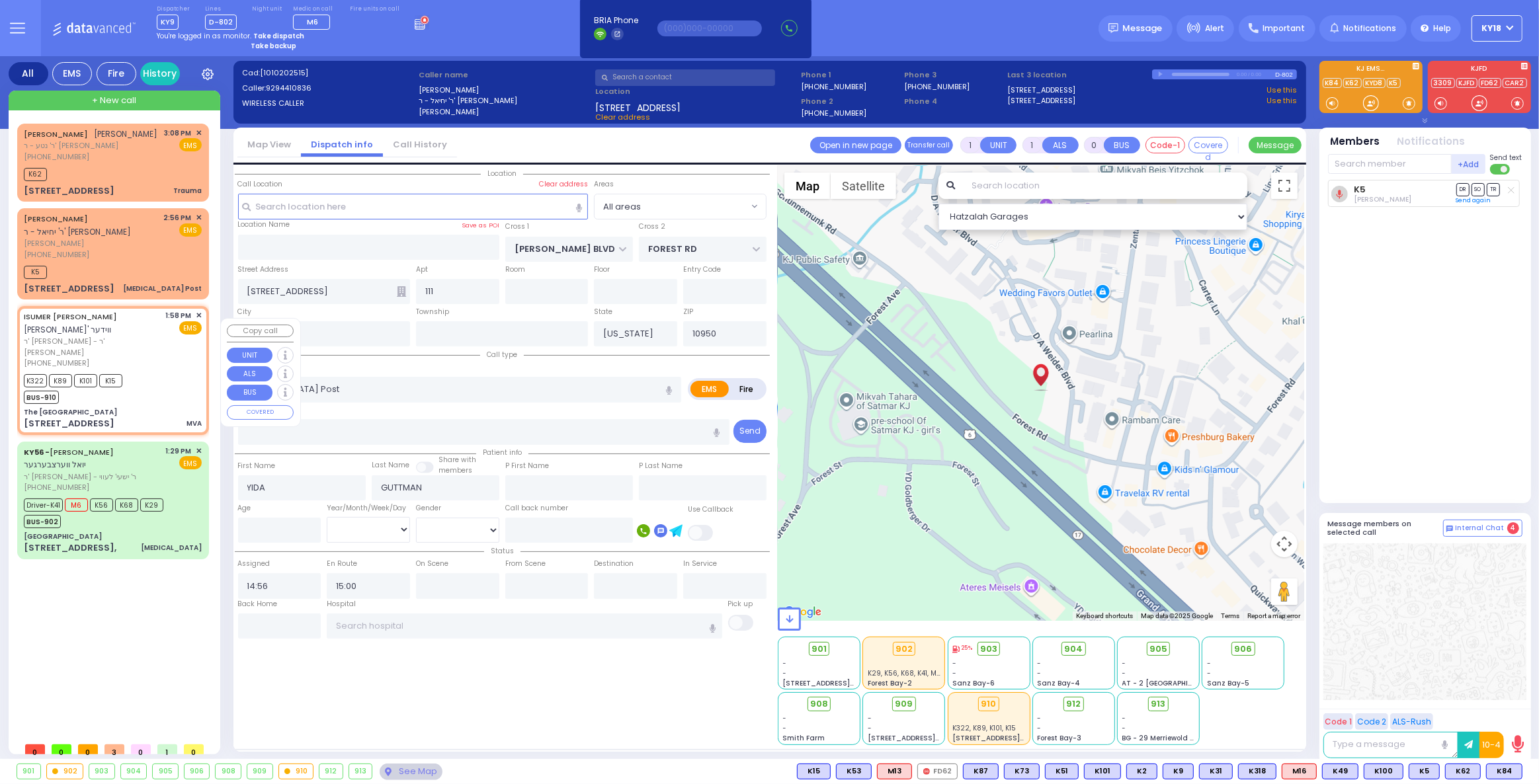
type input "6"
select select
type input "MVA"
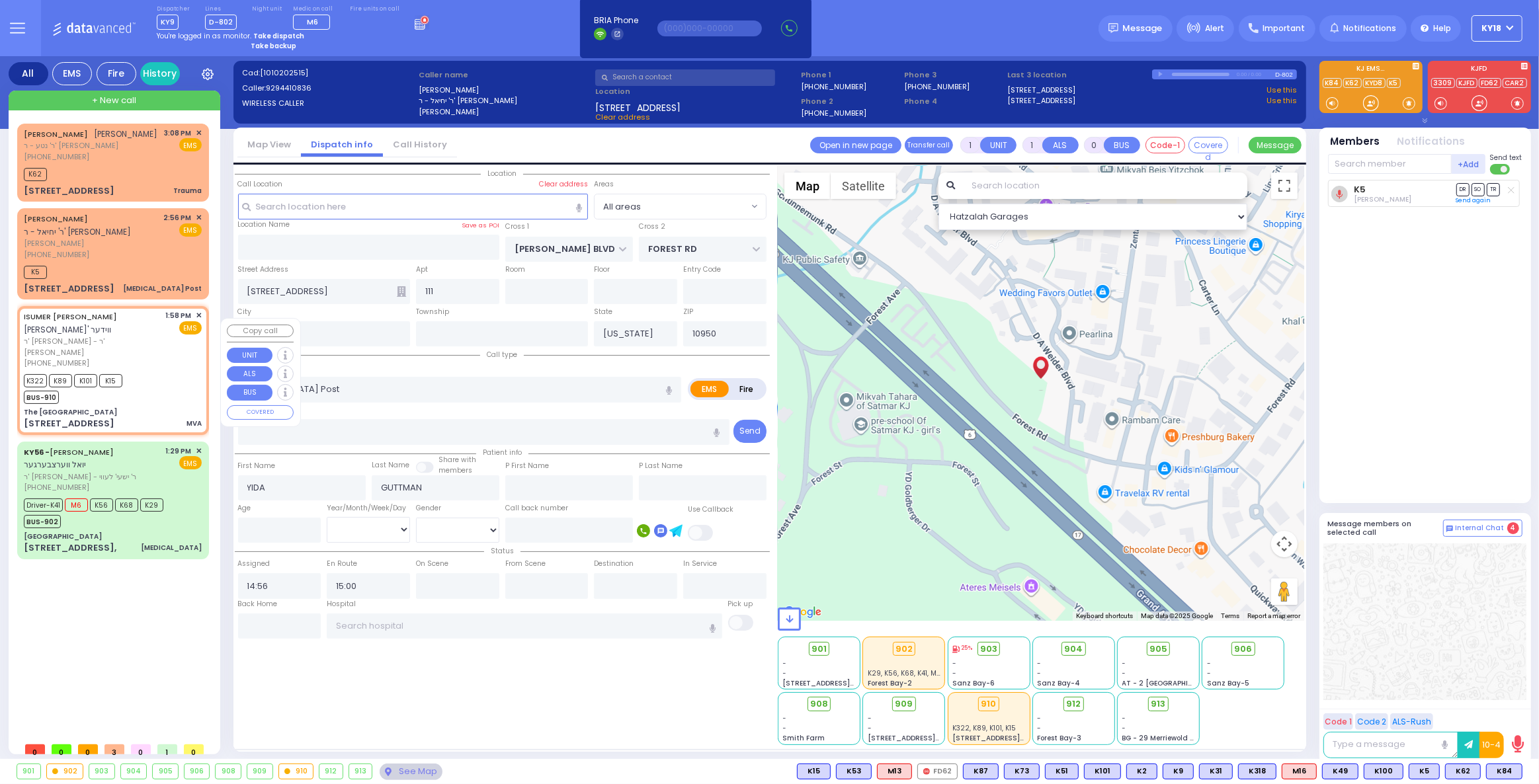
radio input "true"
type input "ISUMER TOVYA"
type input "WIEDER"
type input "Rifka"
type input "Friedman"
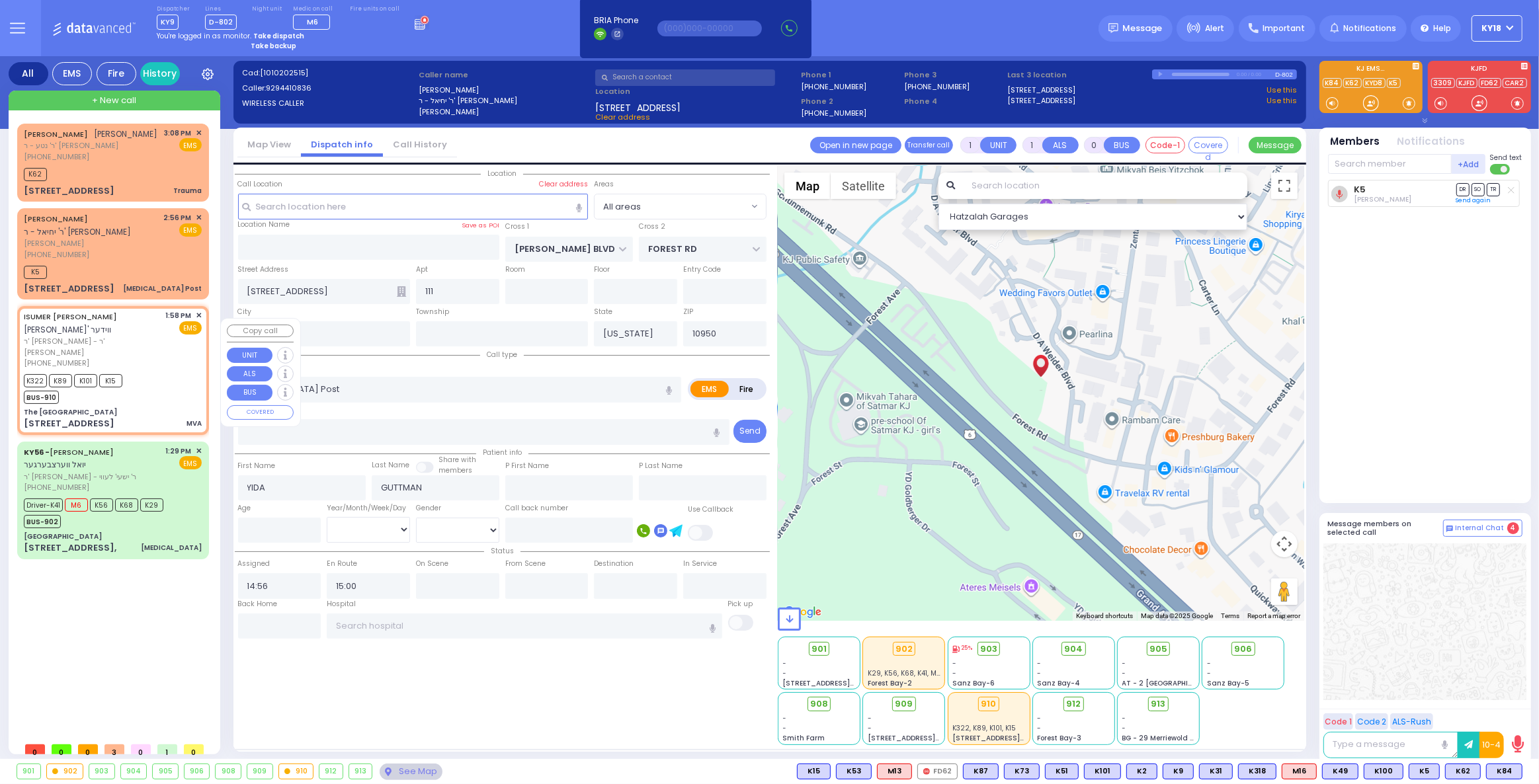
type input "77"
select select "Year"
select select "[DEMOGRAPHIC_DATA]"
type input "13:58"
type input "14:01"
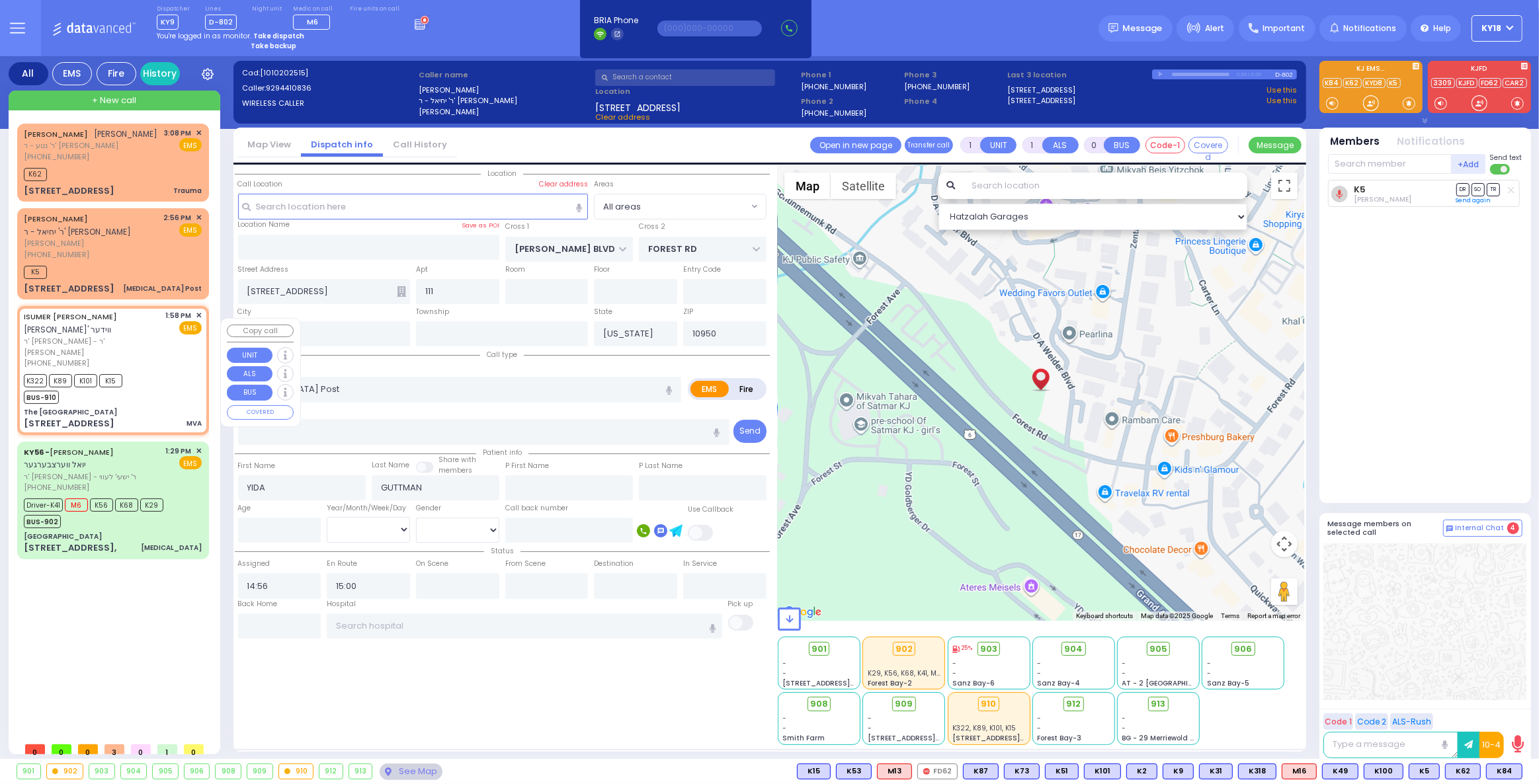
type input "St. Anthonys Comm Hospital 15 Maple Avenue Warwick"
select select "Hatzalah Garages"
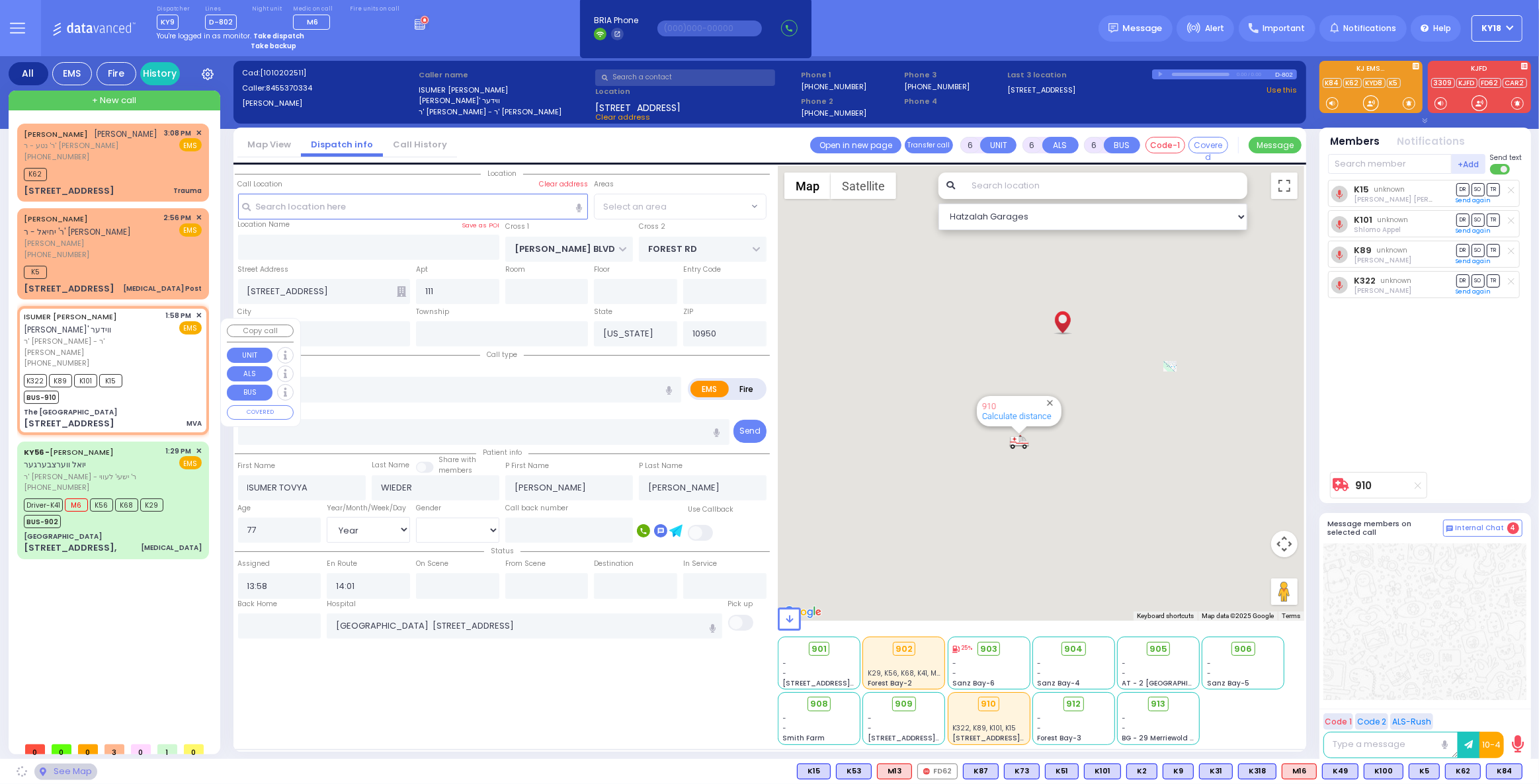
type input "The Castle Fun Center"
type input "STATE ROUTE 17 M WEST"
type input "WEST AVE"
type input "109 Brookside Avenue"
type input "Chester"
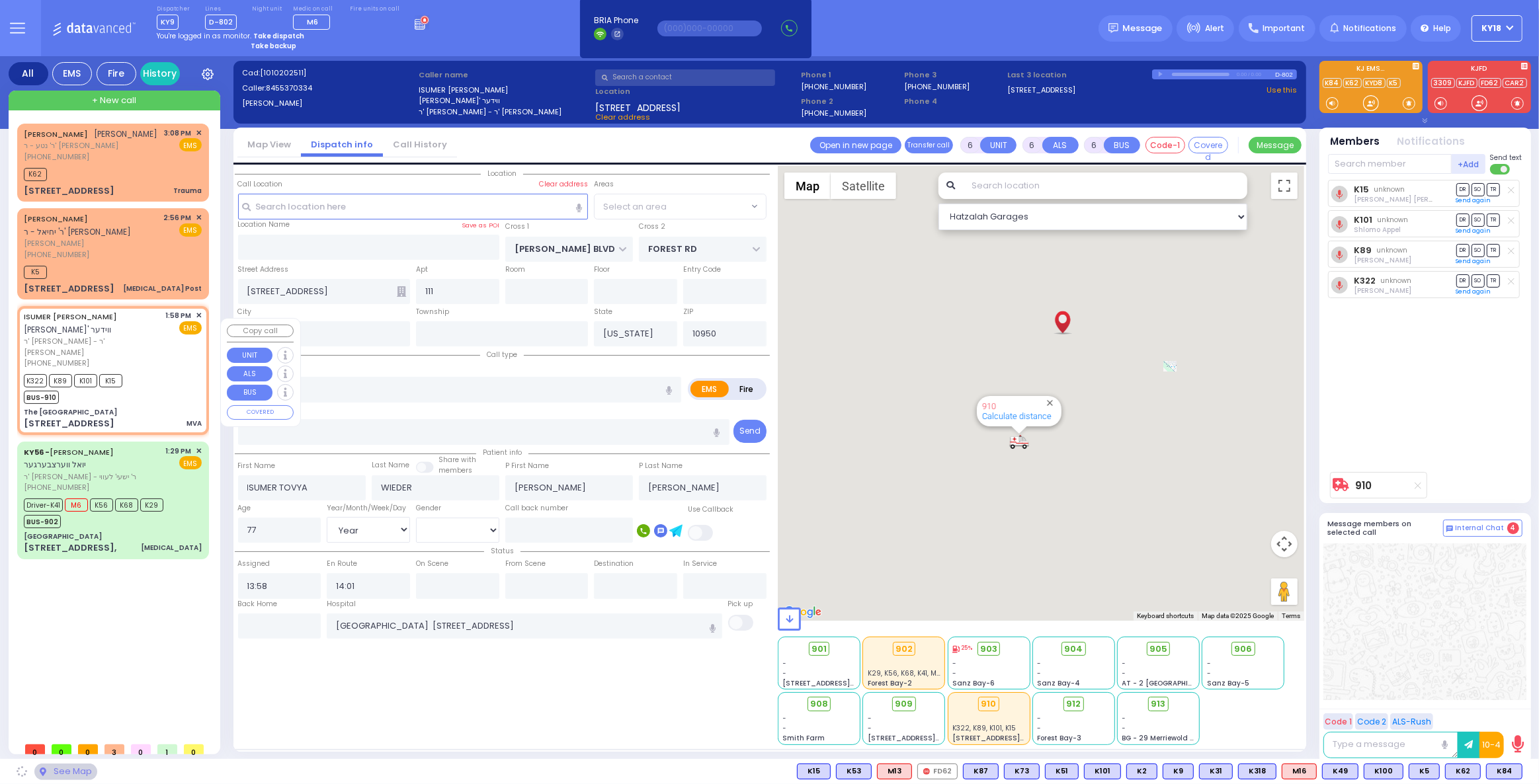
type input "10918"
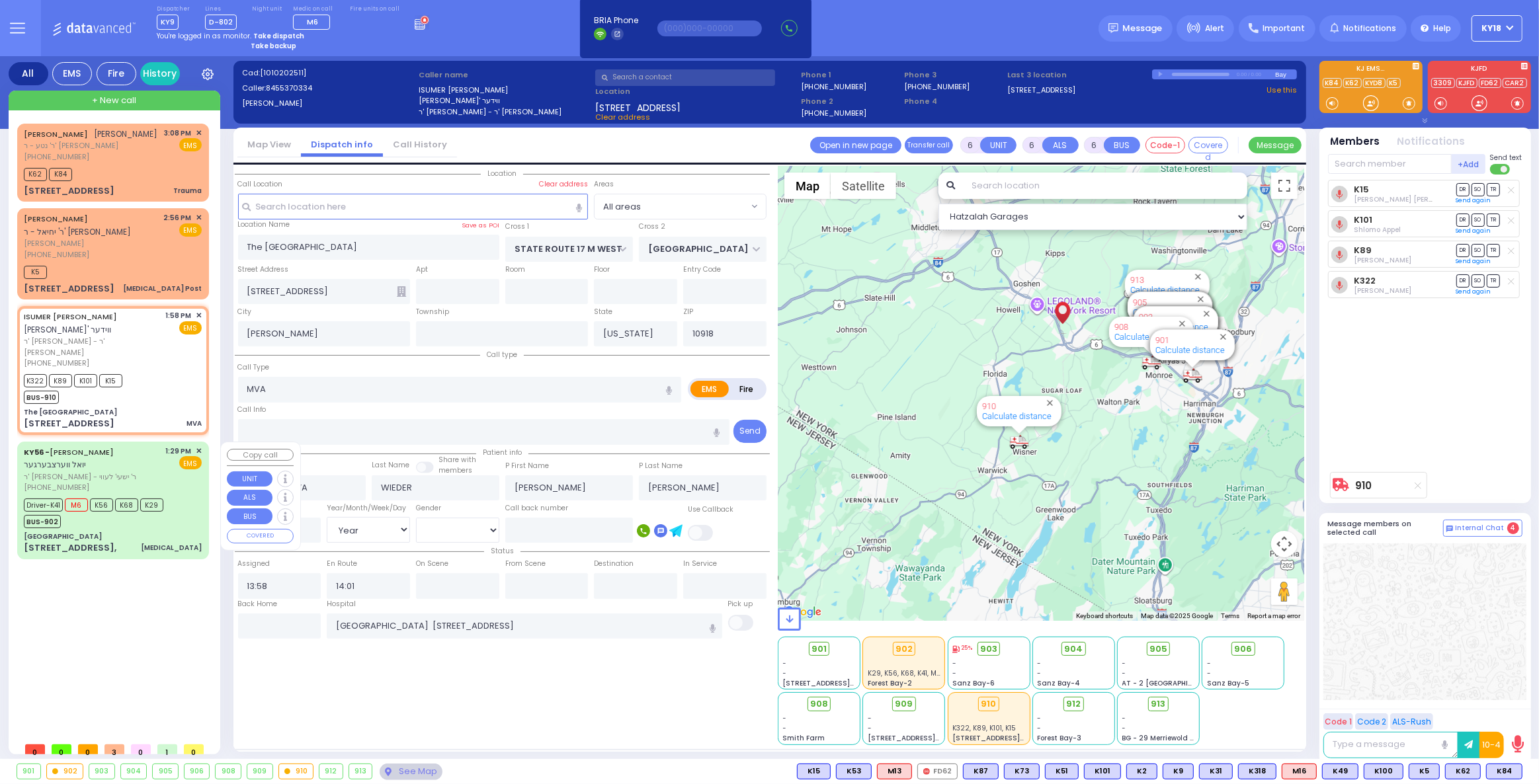
click at [135, 528] on div "KY56 - JOEL WERTZBERGER יואל ווערצבערגער ר' שלמה ברמ - ר' ישעי' לעווי (917) 682…" at bounding box center [113, 500] width 187 height 113
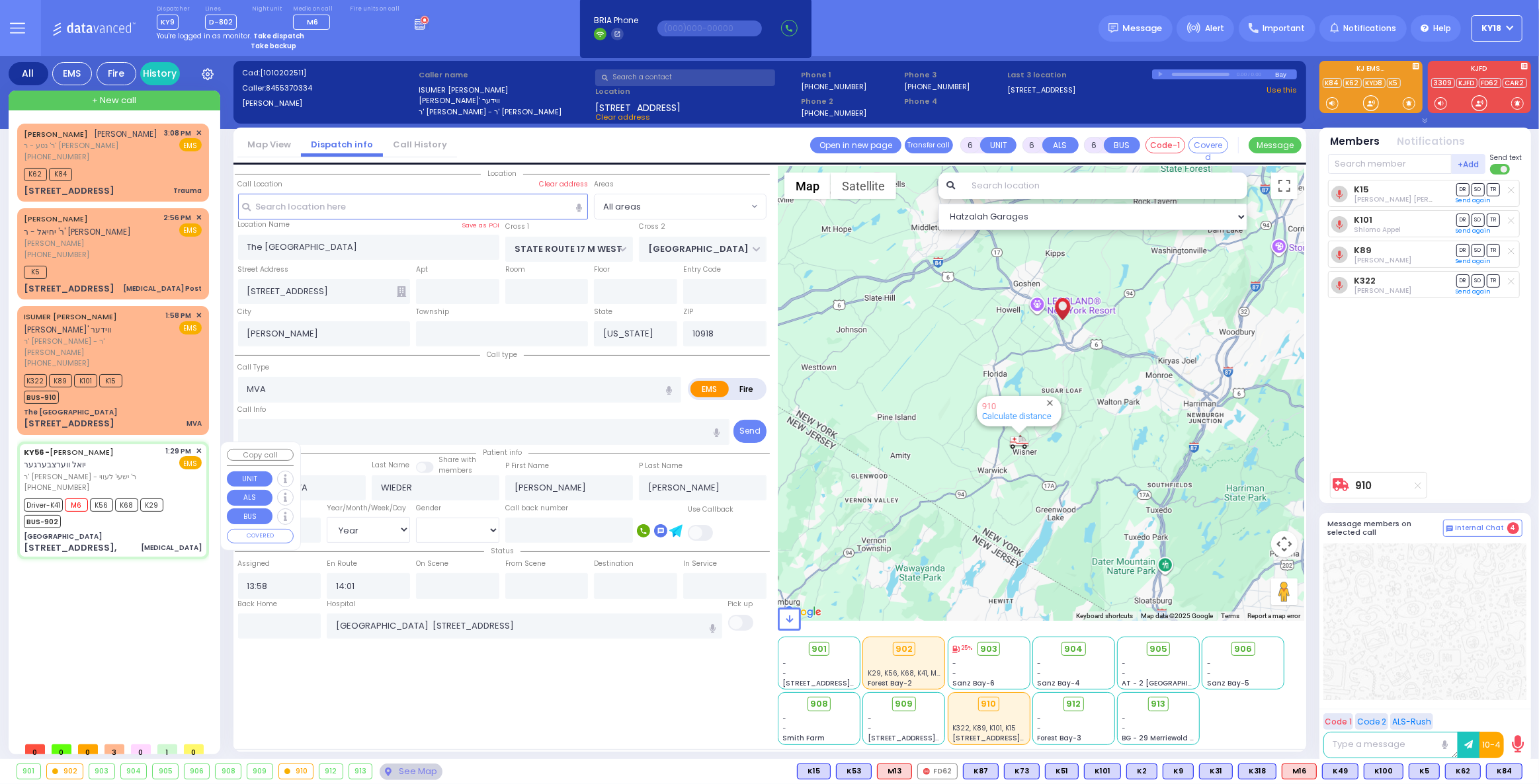
select select
type input "[MEDICAL_DATA]"
radio input "true"
type input "[PERSON_NAME]"
type input "WERTZBERGER"
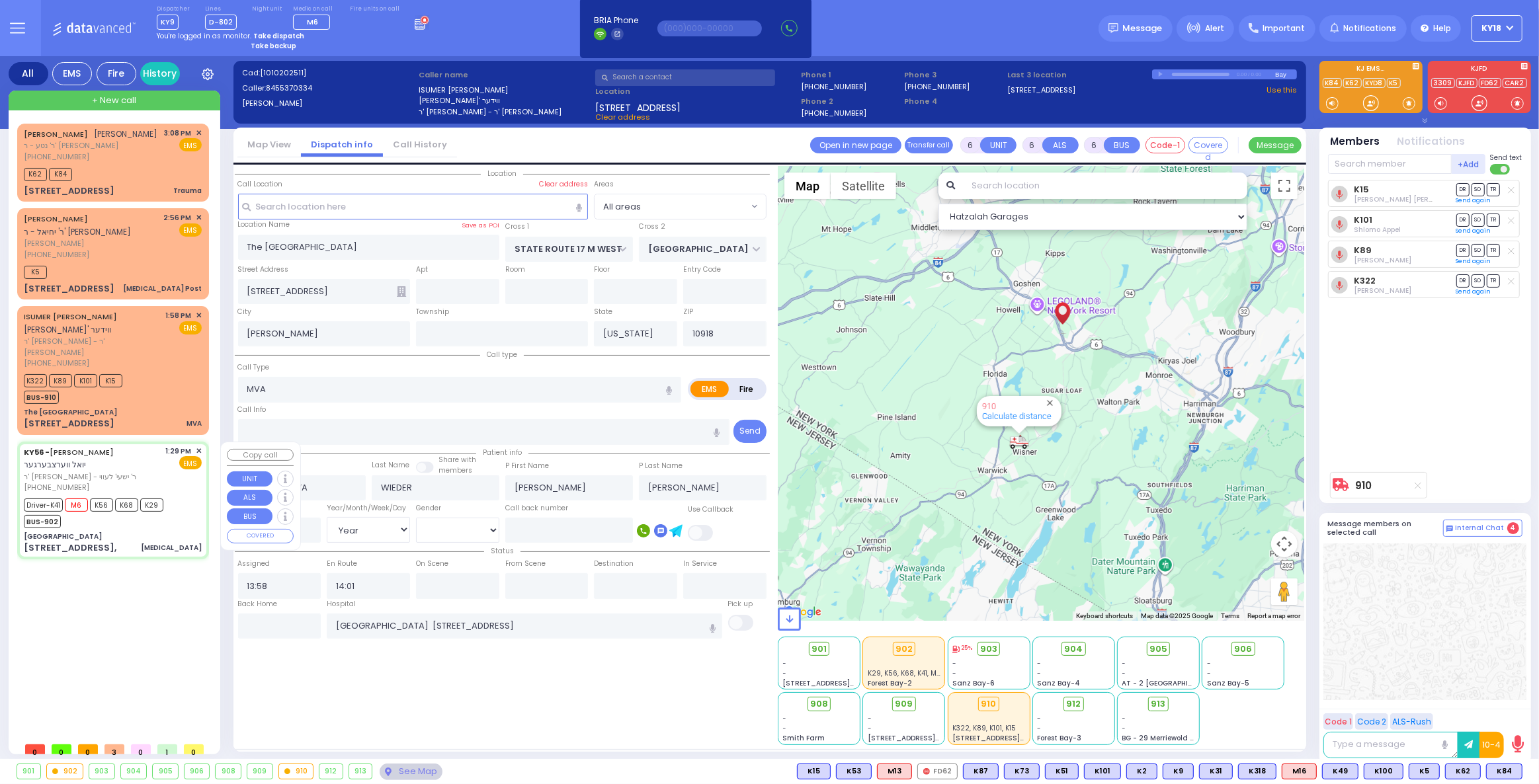
type input "[PERSON_NAME]"
type input "Feurstein"
type input "43"
select select "Year"
select select "[DEMOGRAPHIC_DATA]"
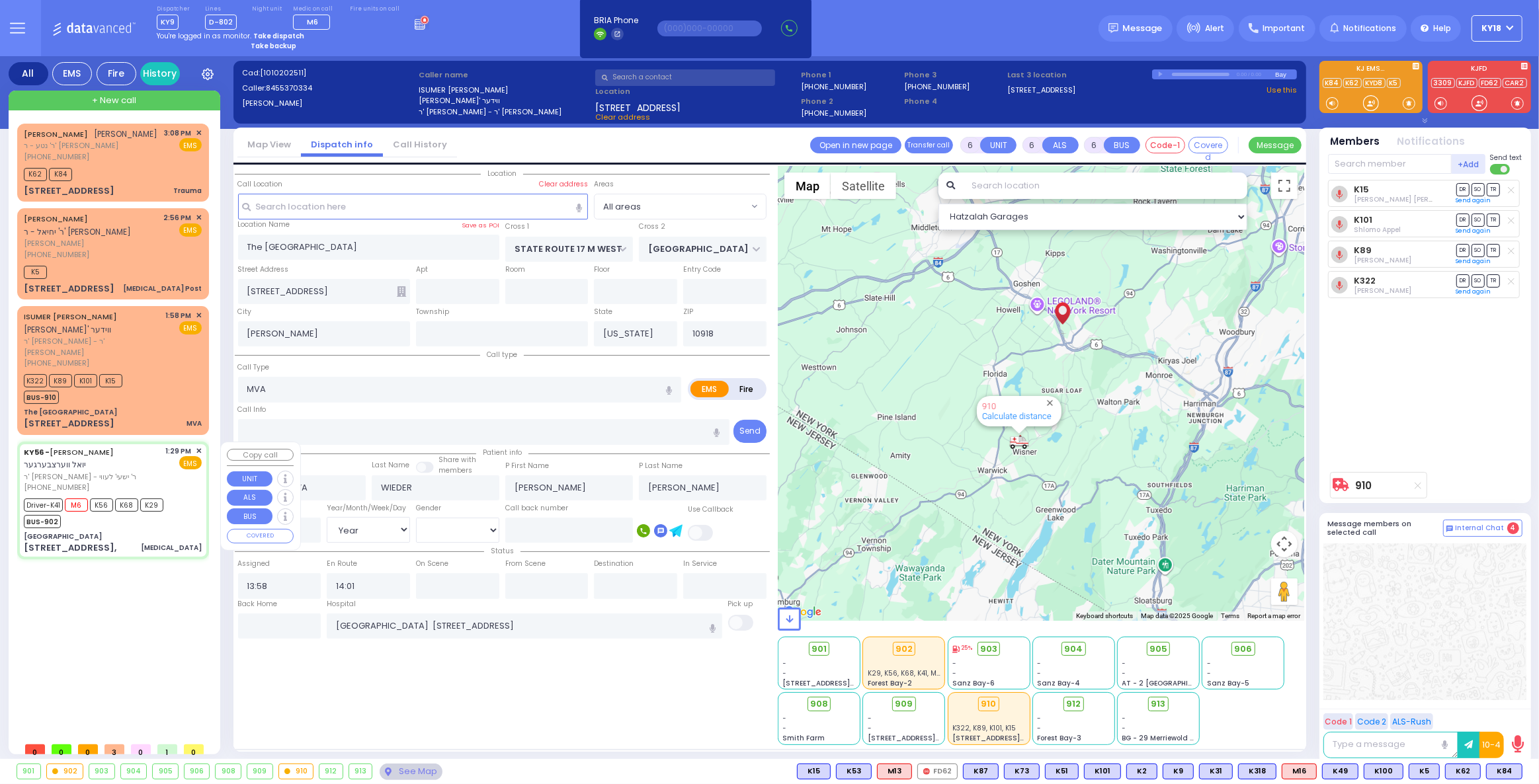
type input "13:29"
type input "13:31"
type input "13:33"
type input "13:45"
type input "14:40"
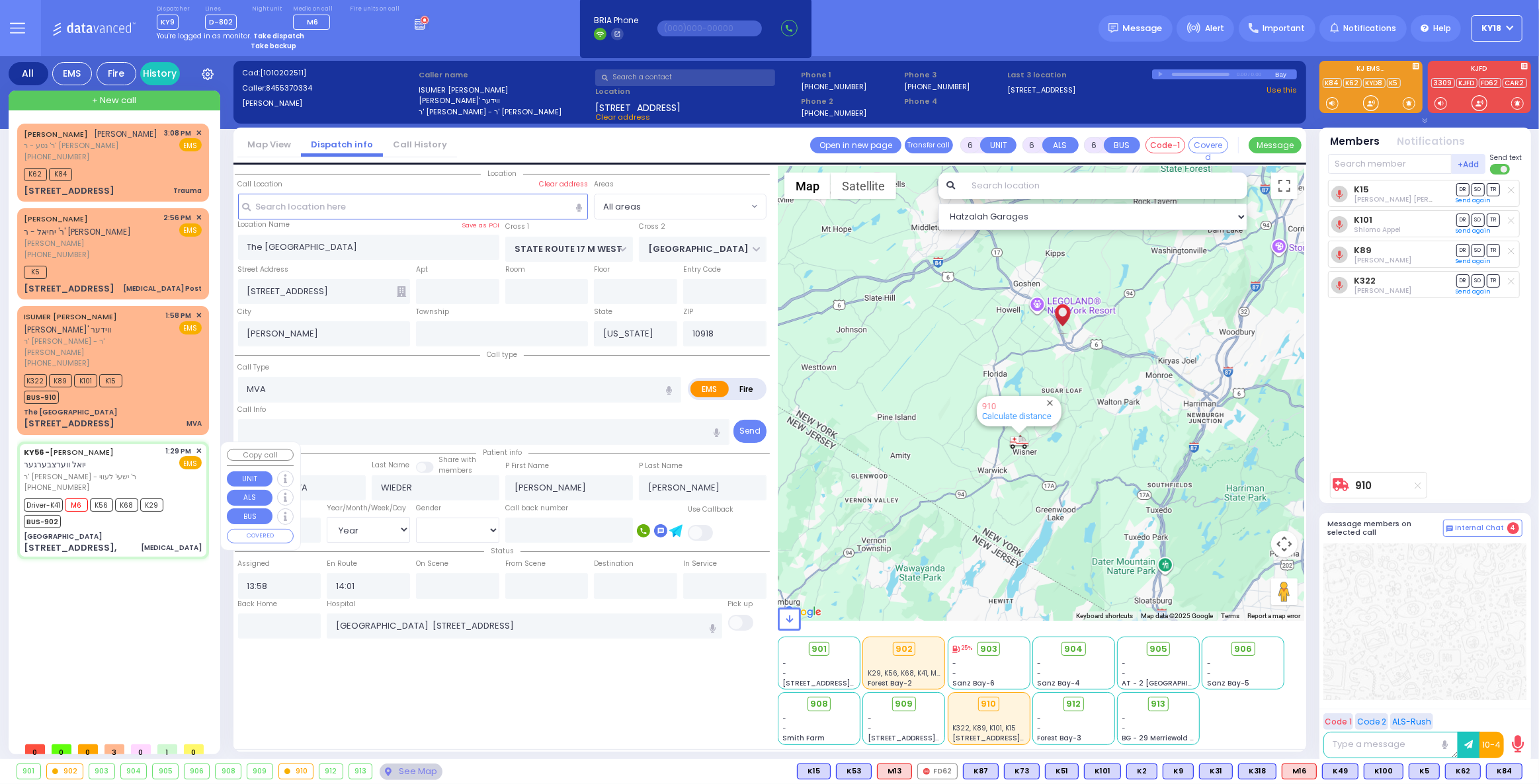
type input "15:00"
type input "[GEOGRAPHIC_DATA] [STREET_ADDRESS][US_STATE]"
type input "[GEOGRAPHIC_DATA]"
type input "GORLITZ COURT"
type input "MEZABISH PL"
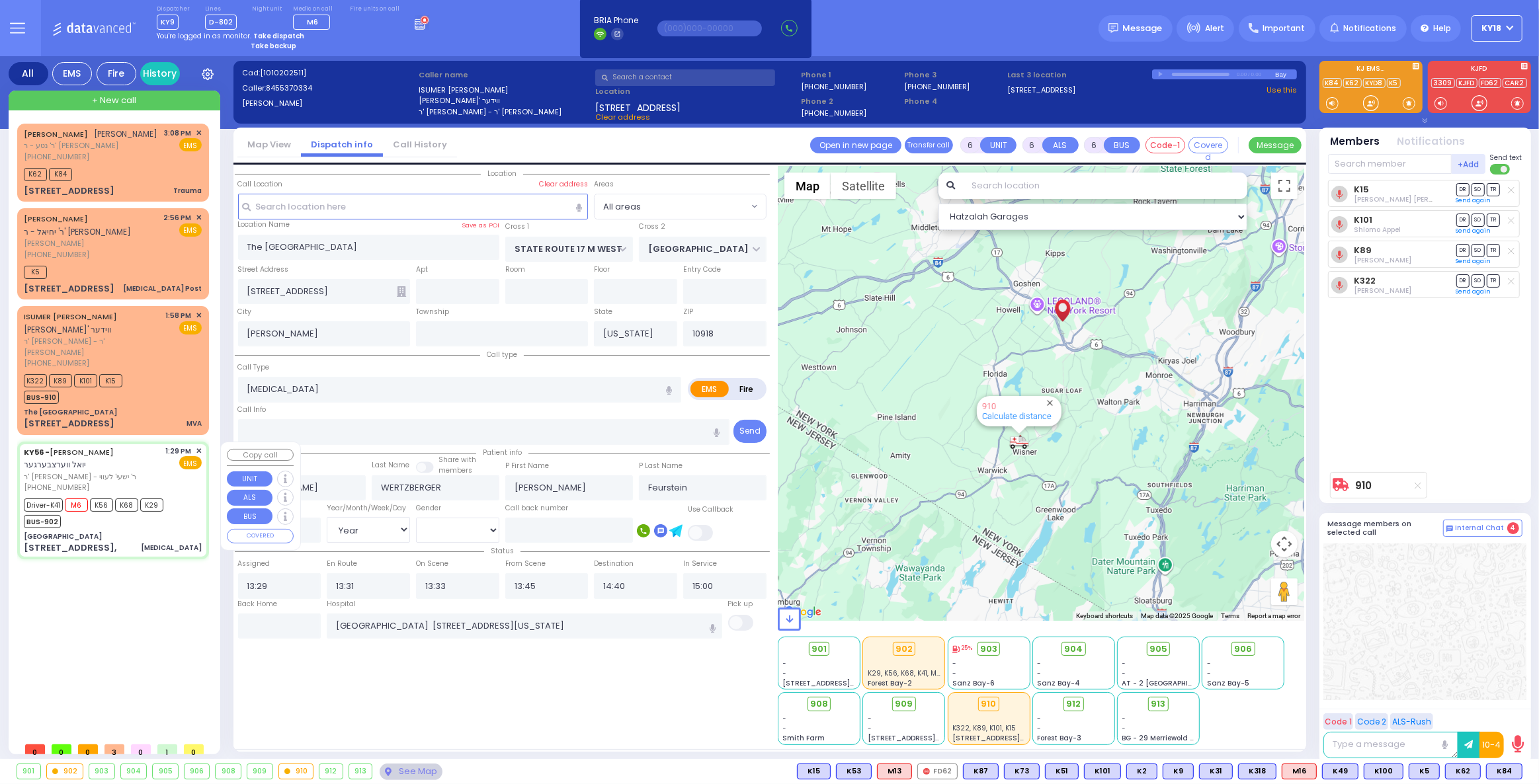
type input "[STREET_ADDRESS],"
type input "Monroe"
type input "10950"
select select "Hatzalah Garages"
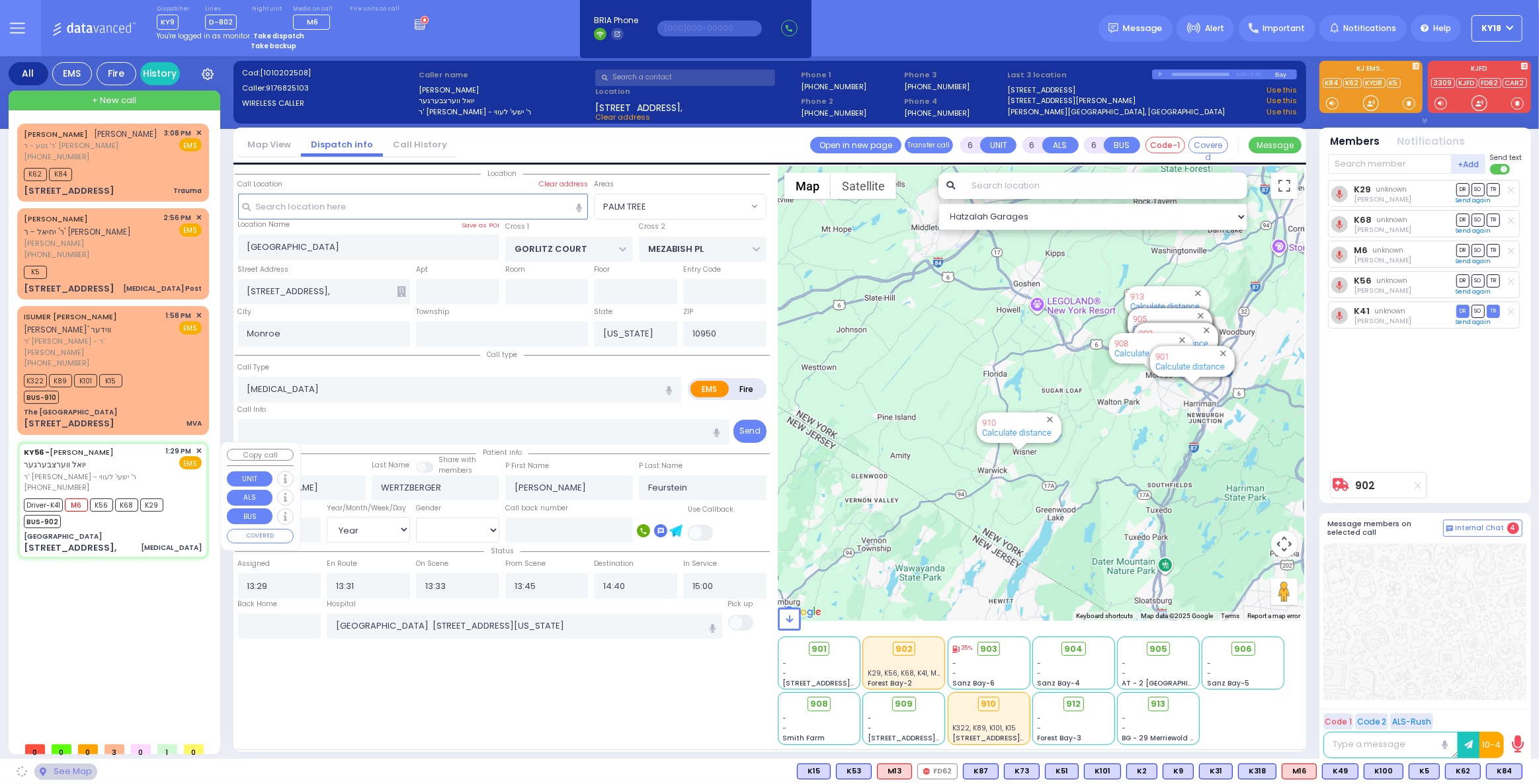
select select "PALM TREE"
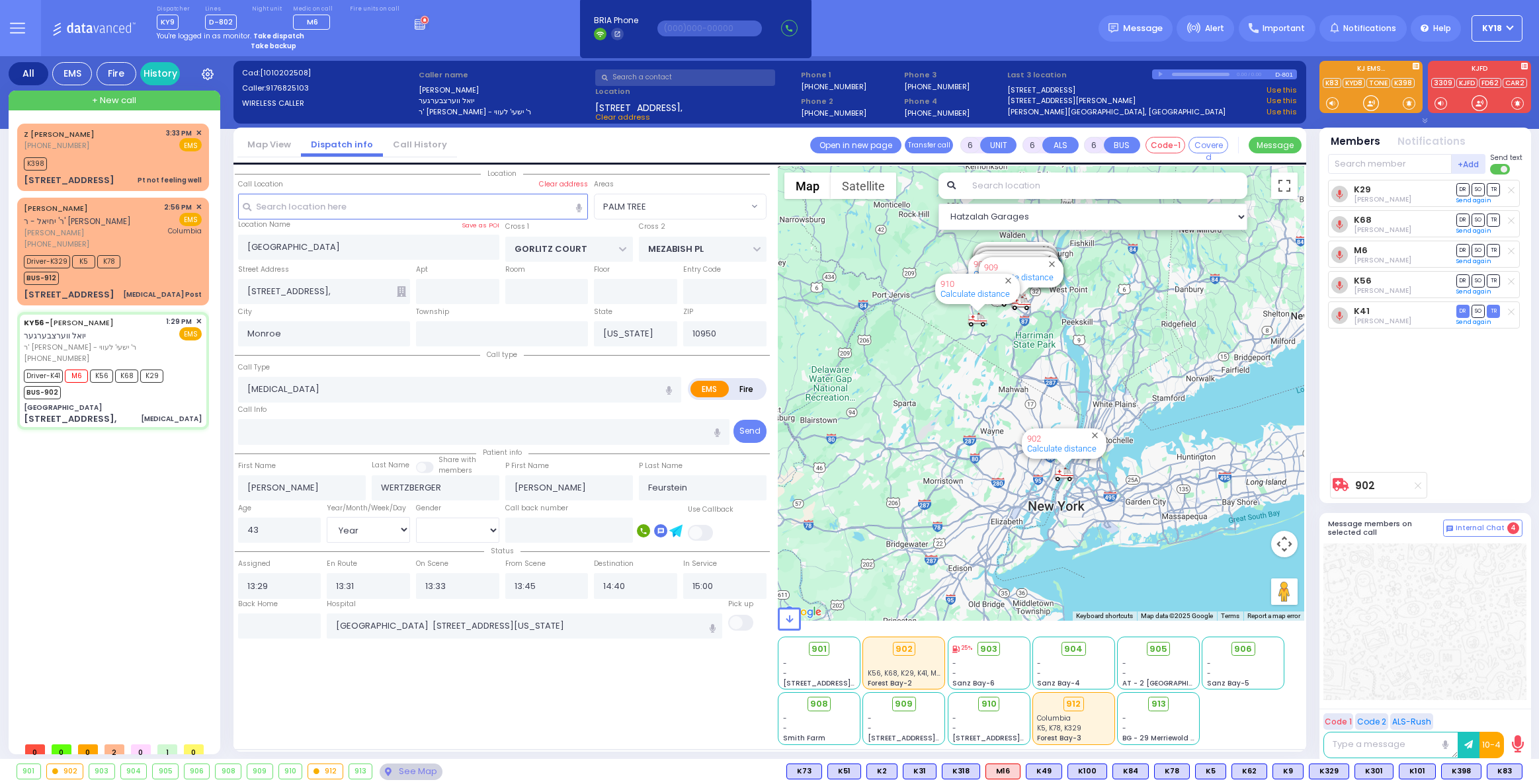
select select "PALM TREE"
select select "Year"
select select "[DEMOGRAPHIC_DATA]"
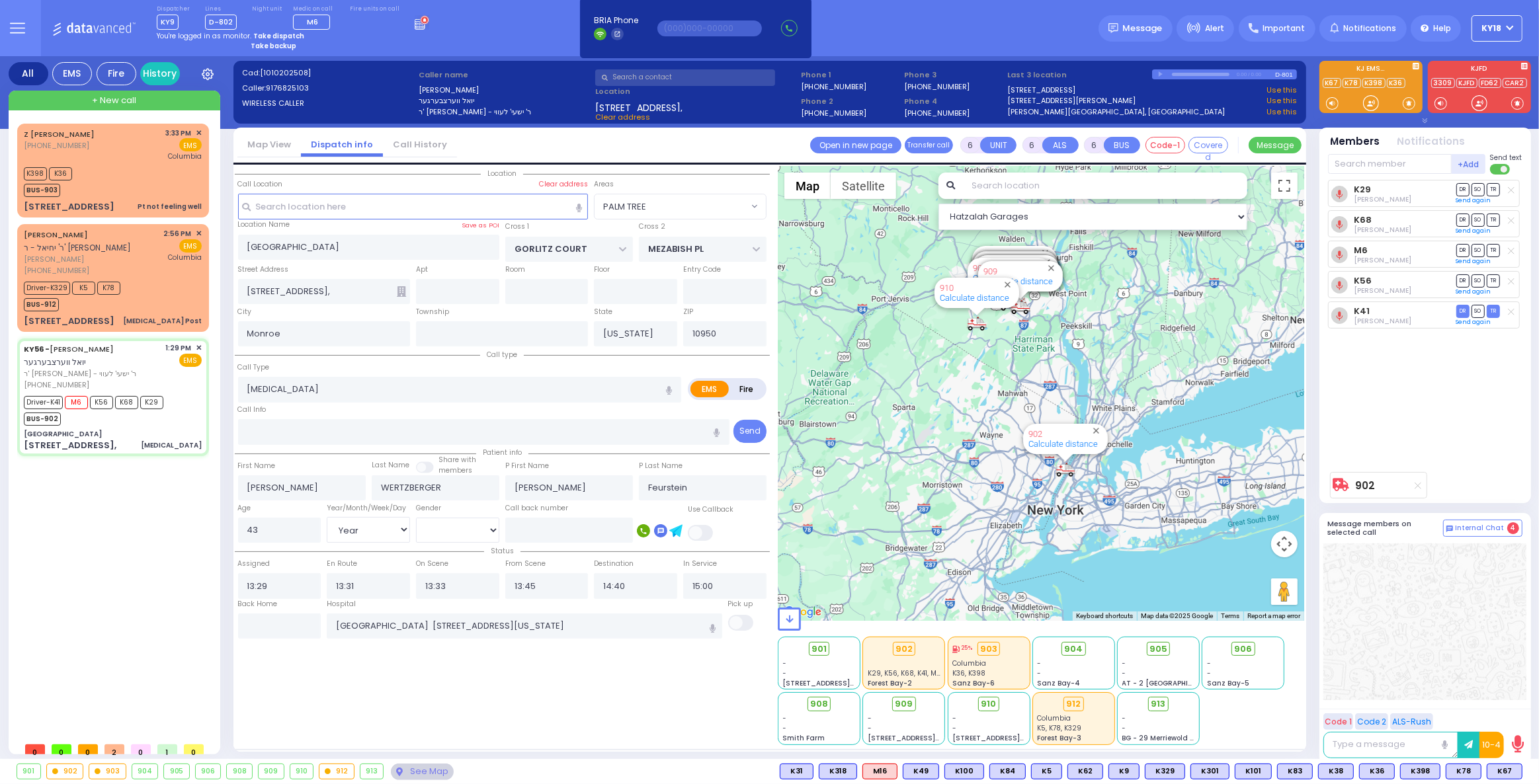
select select
radio input "true"
select select "Year"
select select "[DEMOGRAPHIC_DATA]"
select select "PALM TREE"
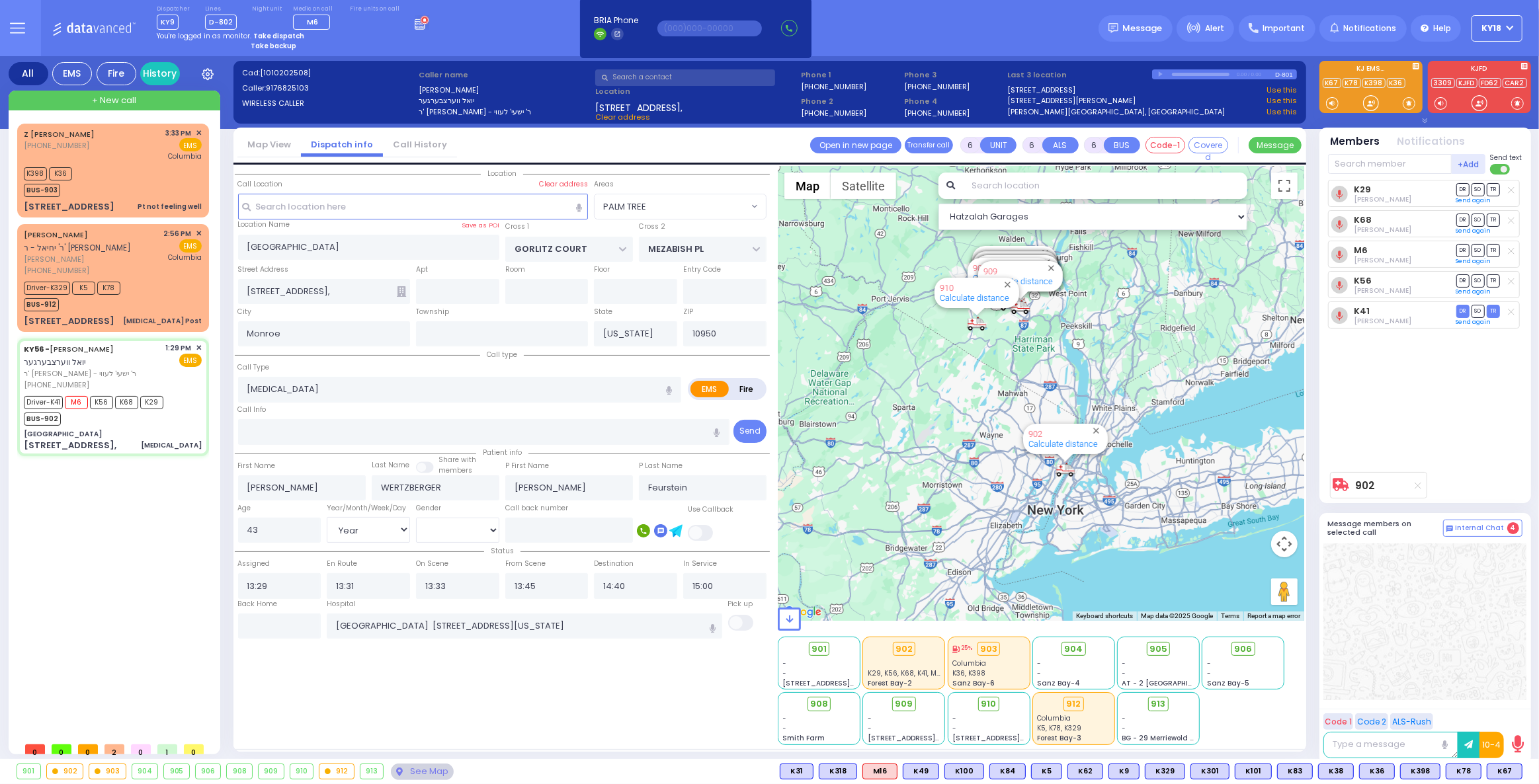
select select "Hatzalah Garages"
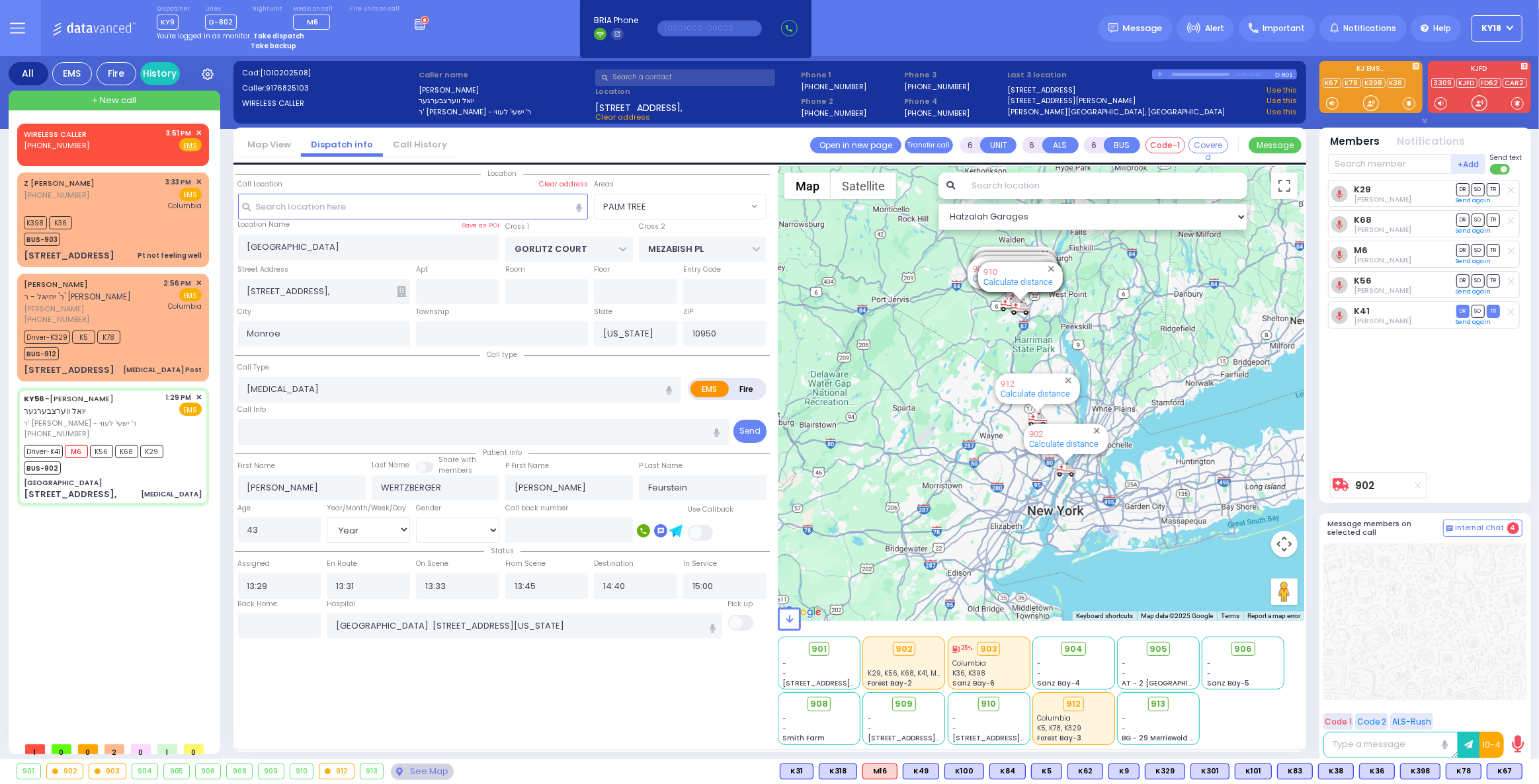
select select
radio input "true"
select select "Year"
select select "[DEMOGRAPHIC_DATA]"
select select "Hatzalah Garages"
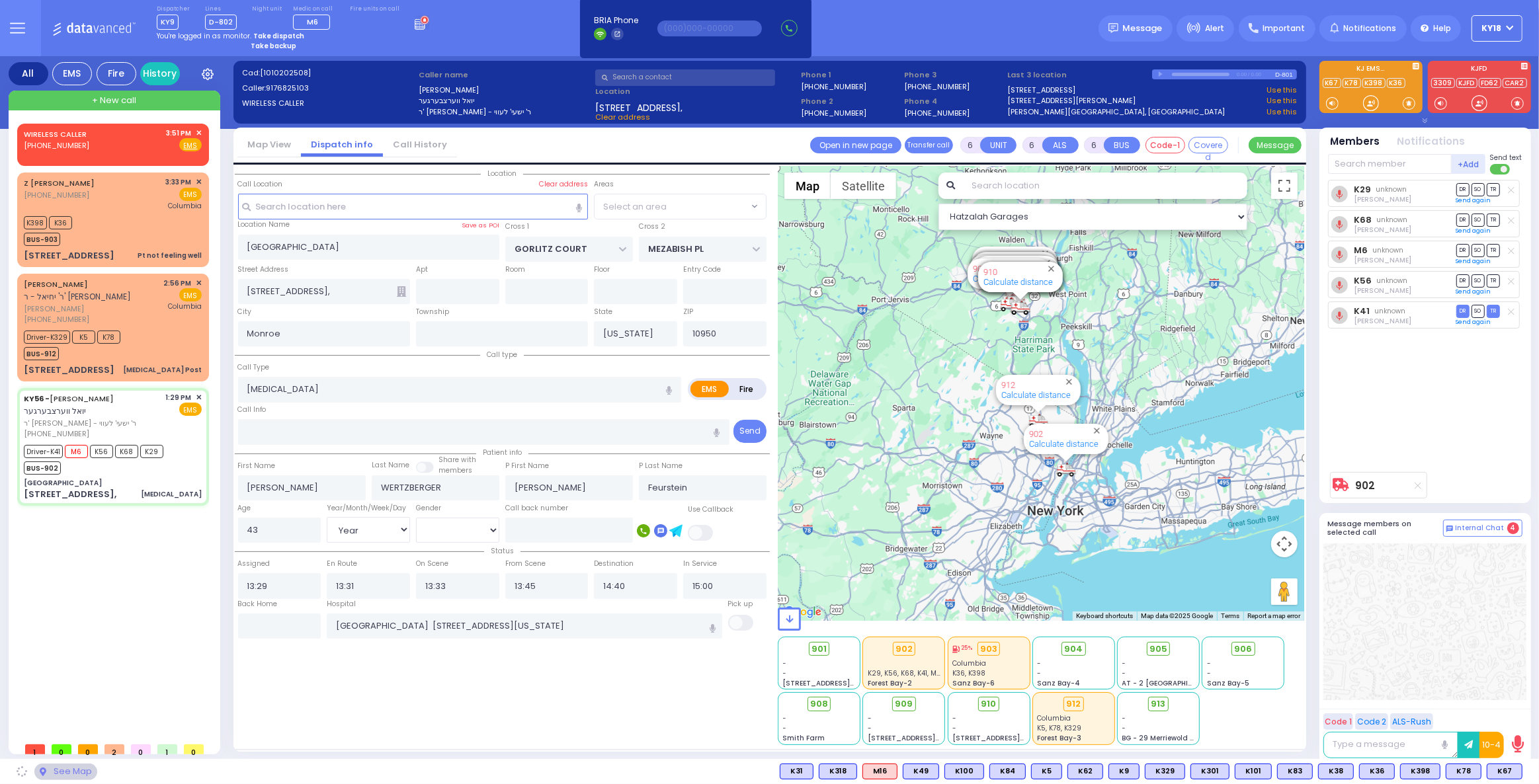
select select "PALM TREE"
select select
radio input "true"
select select "Year"
select select "[DEMOGRAPHIC_DATA]"
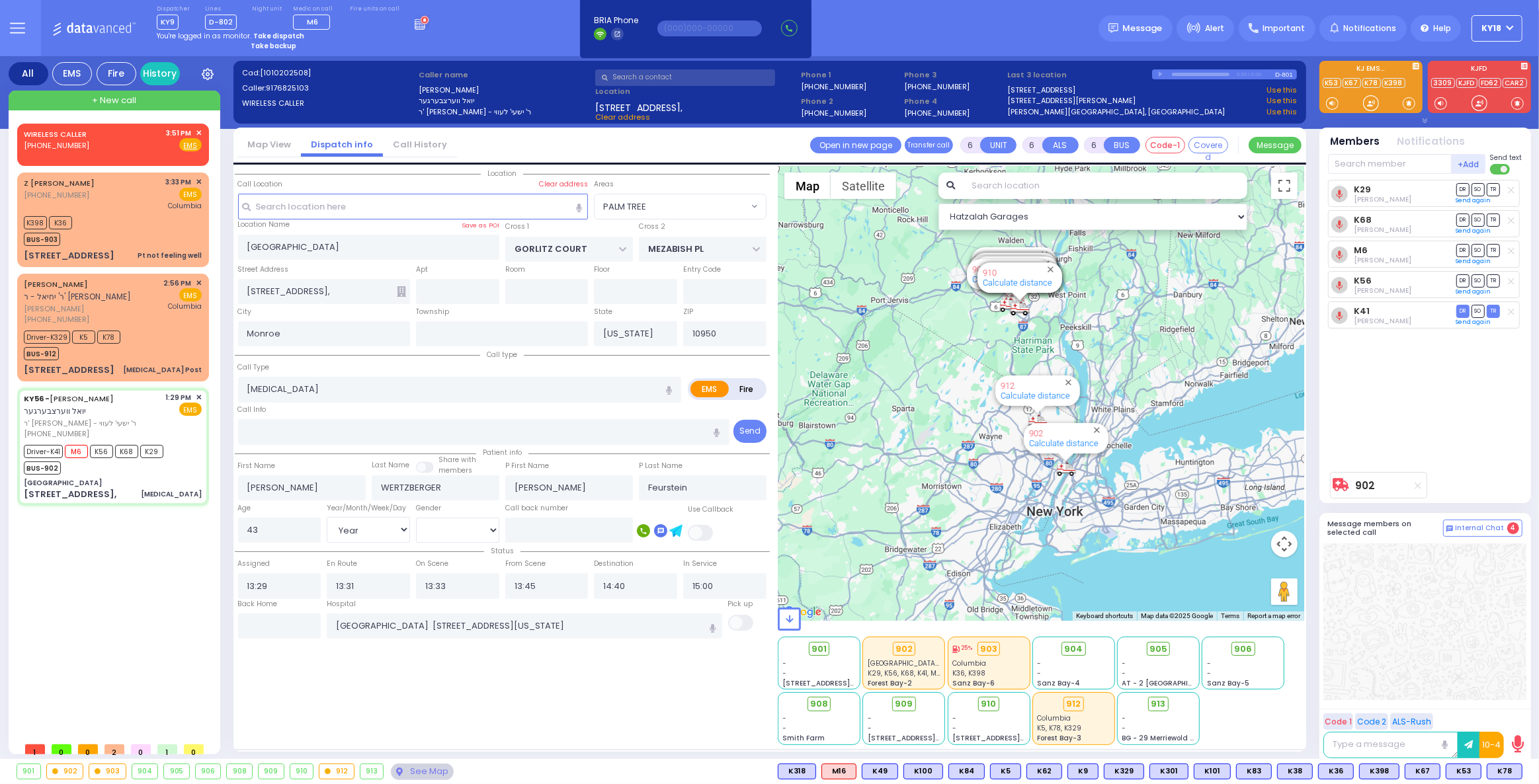
select select "Hatzalah Garages"
select select "PALM TREE"
select select
radio input "true"
select select "Year"
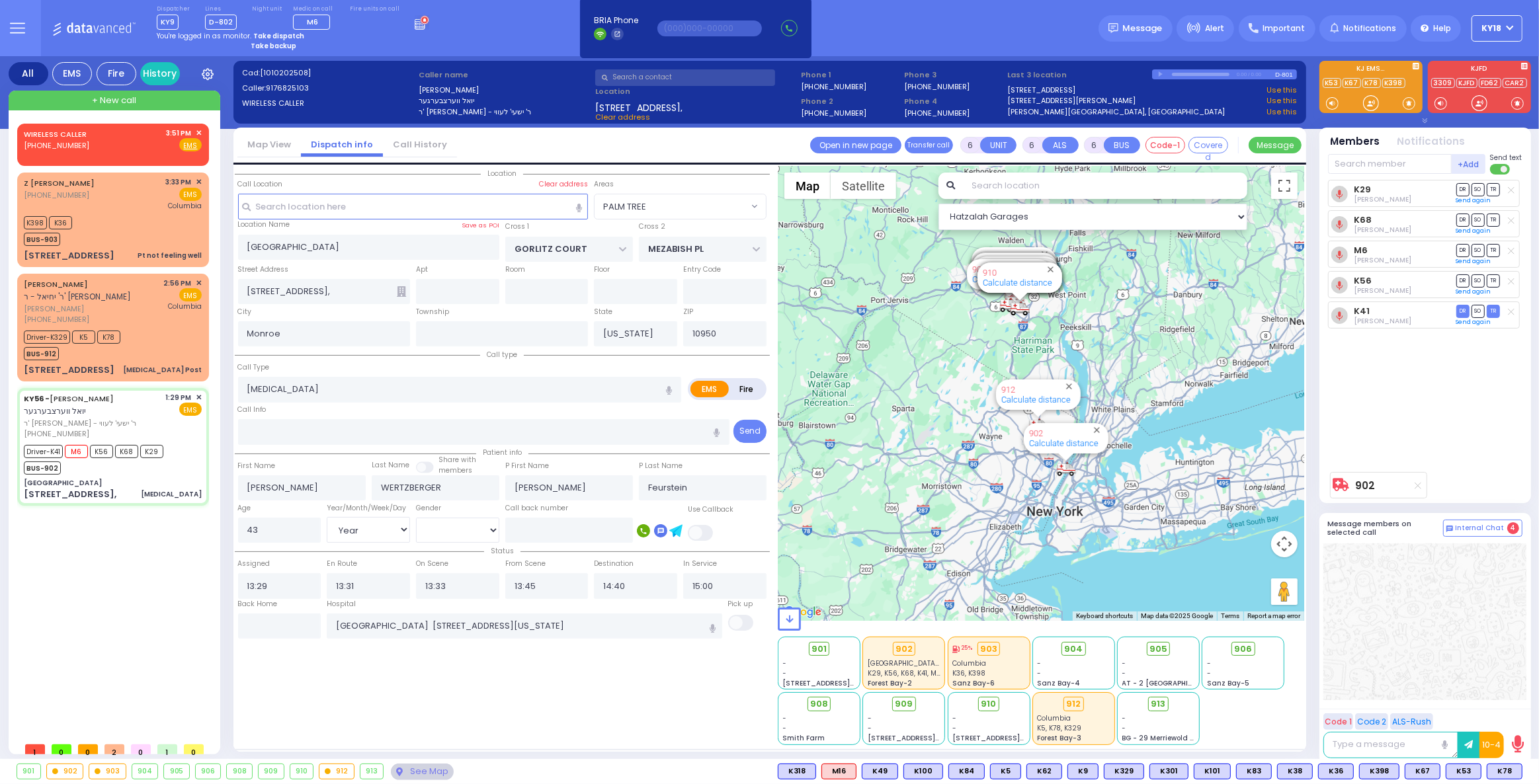
select select "[DEMOGRAPHIC_DATA]"
select select "PALM TREE"
select select "Hatzalah Garages"
select select
radio input "true"
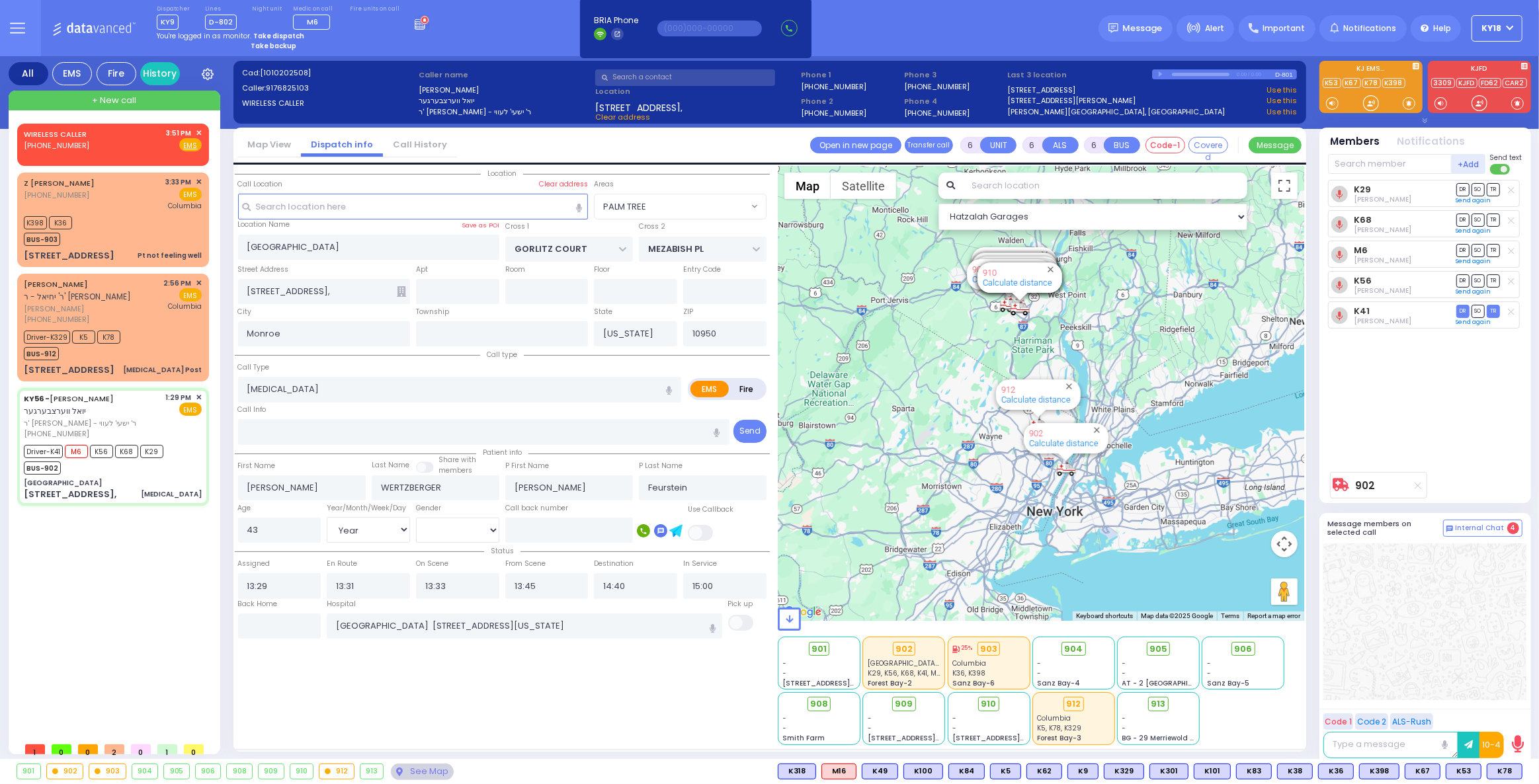
select select "Year"
select select "[DEMOGRAPHIC_DATA]"
select select "Hatzalah Garages"
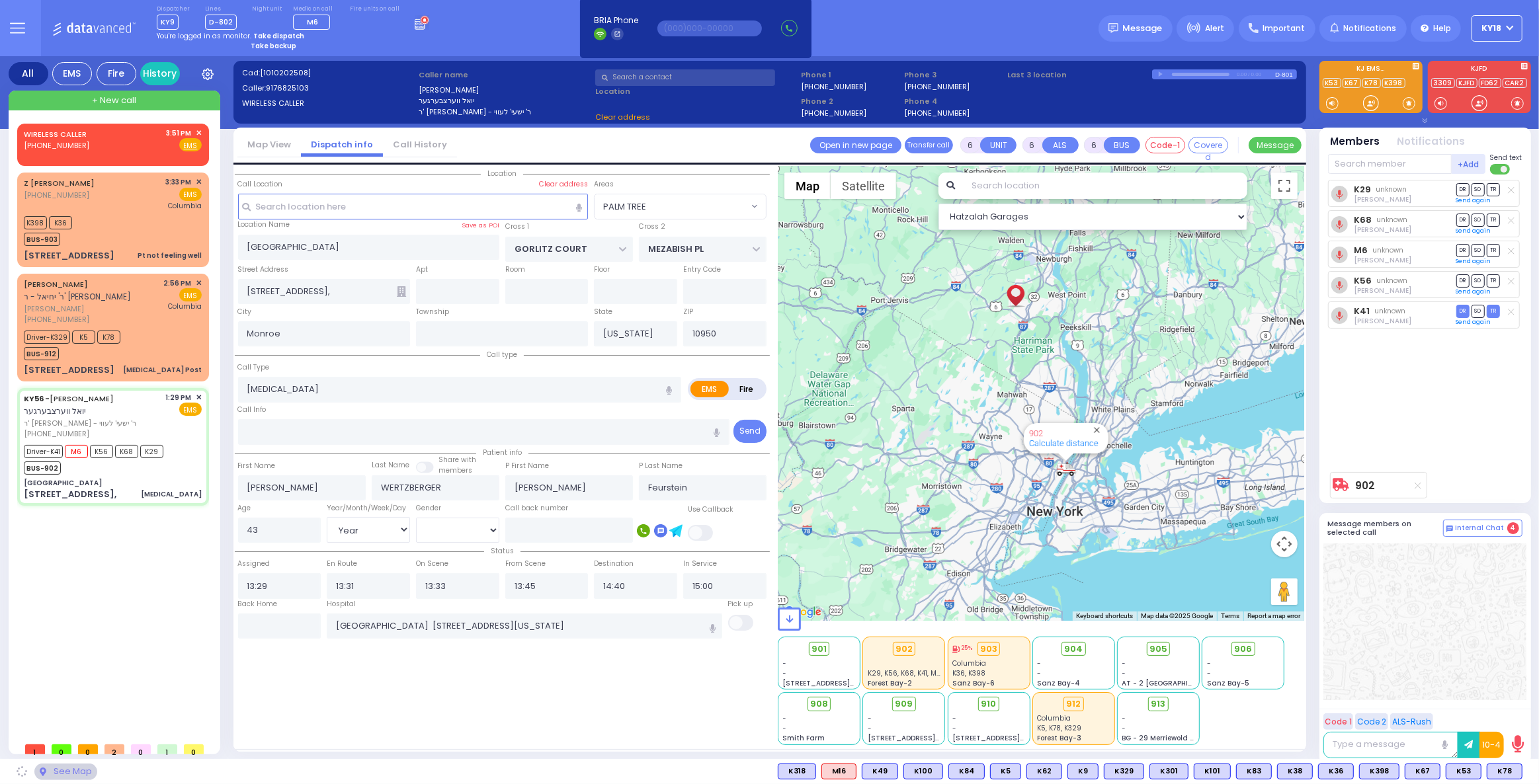
select select "PALM TREE"
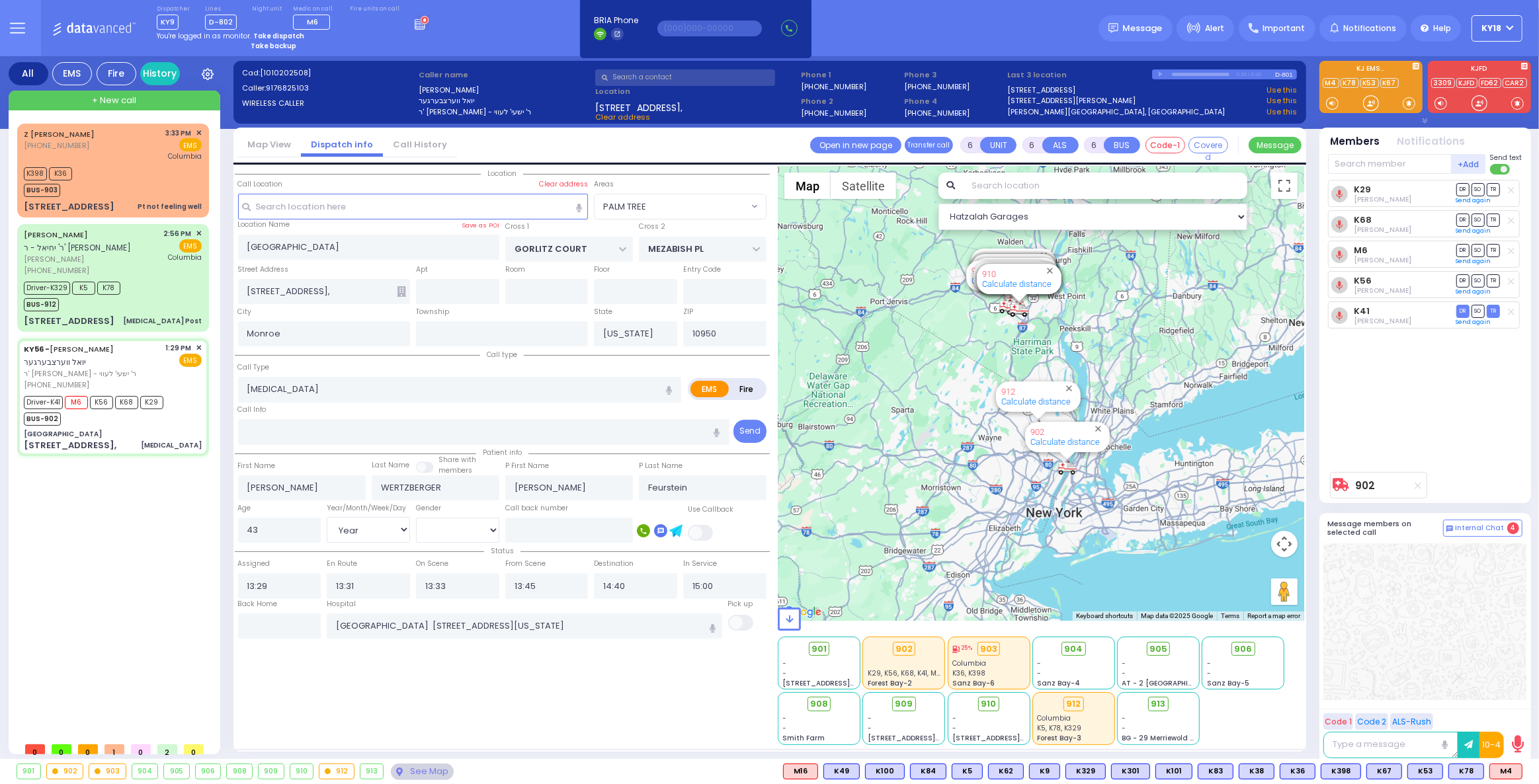
select select
radio input "true"
select select "Year"
select select "[DEMOGRAPHIC_DATA]"
select select "Hatzalah Garages"
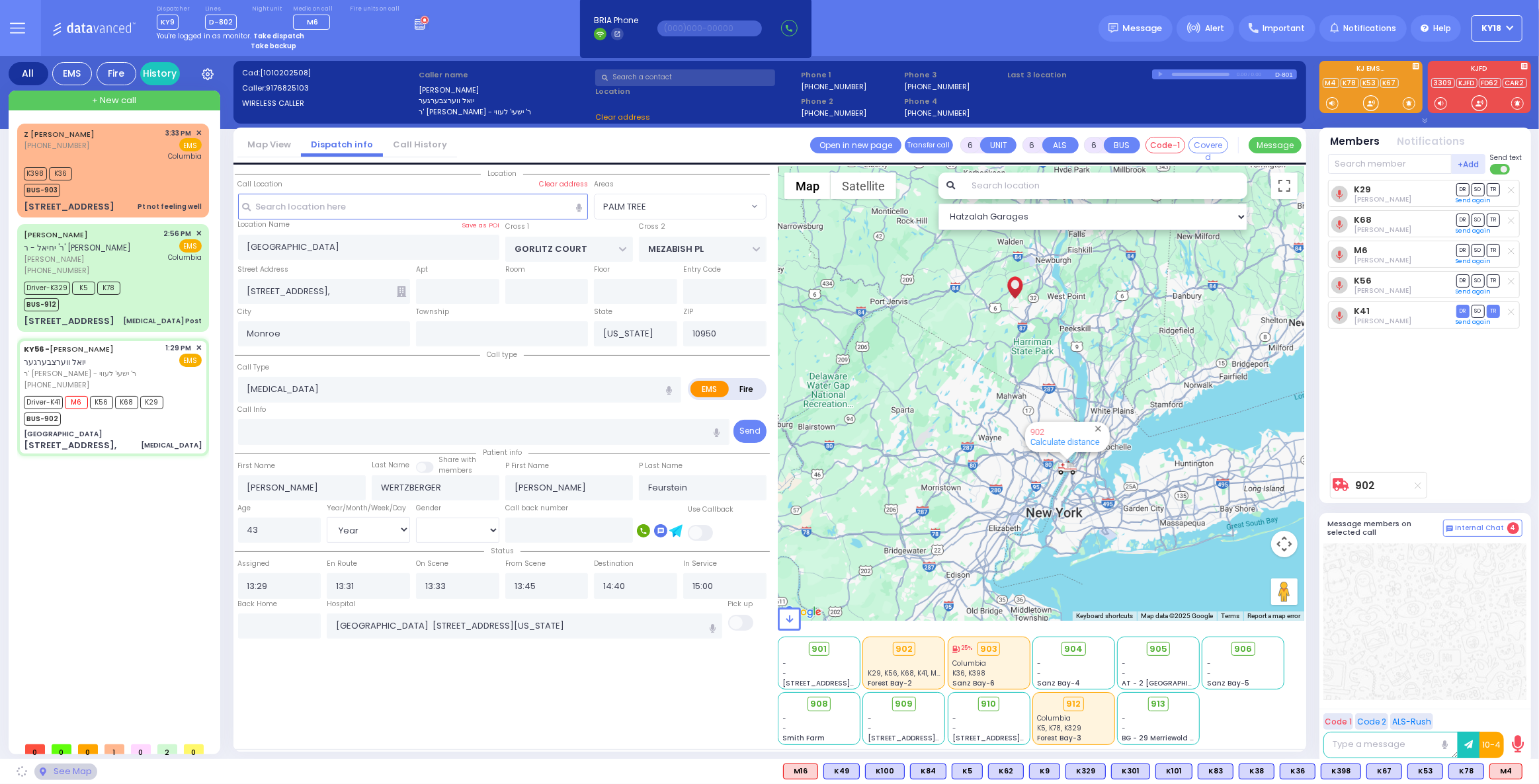
select select "PALM TREE"
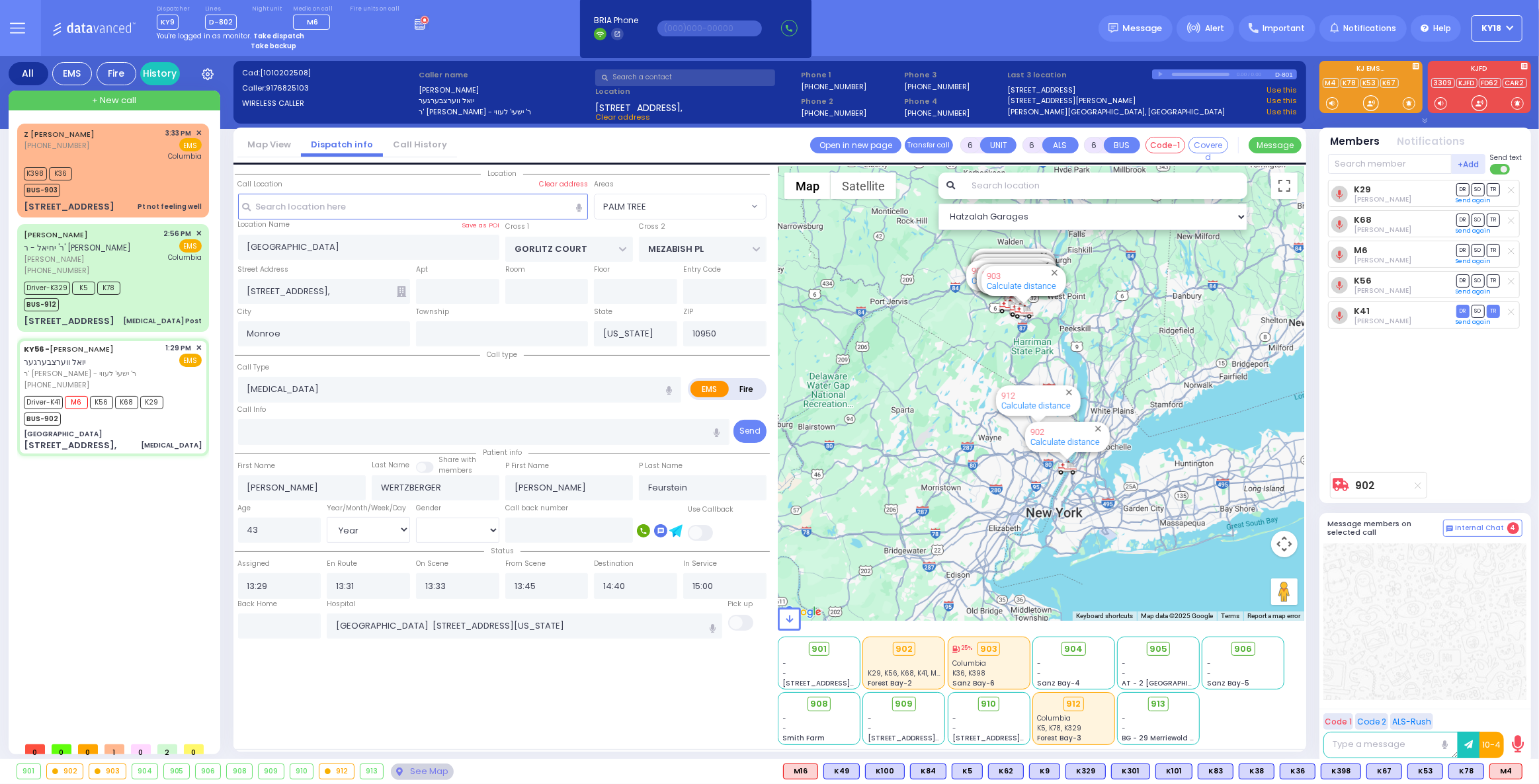
select select
radio input "true"
select select "Year"
select select "[DEMOGRAPHIC_DATA]"
select select "Hatzalah Garages"
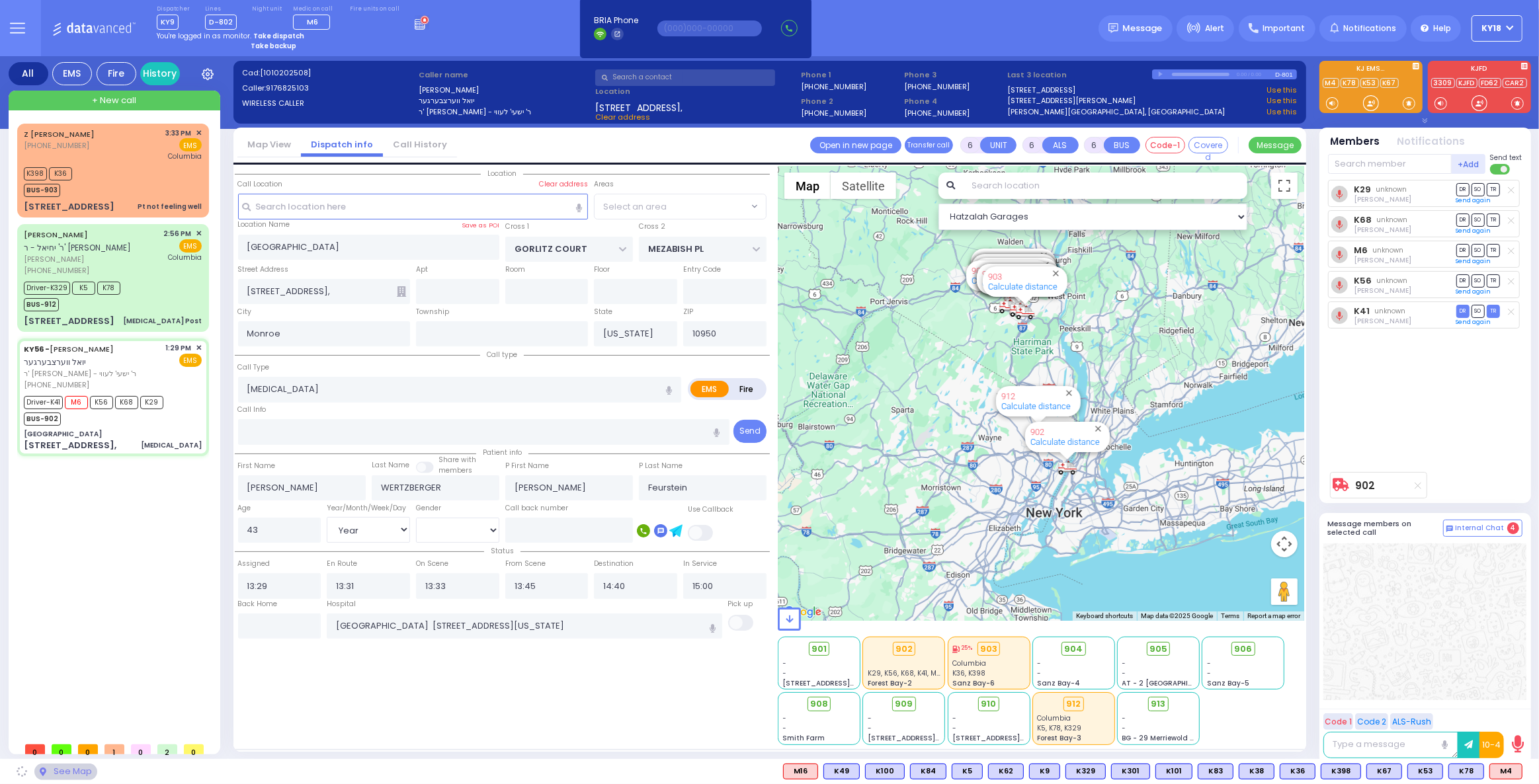
select select "PALM TREE"
